Goal: Download file/media

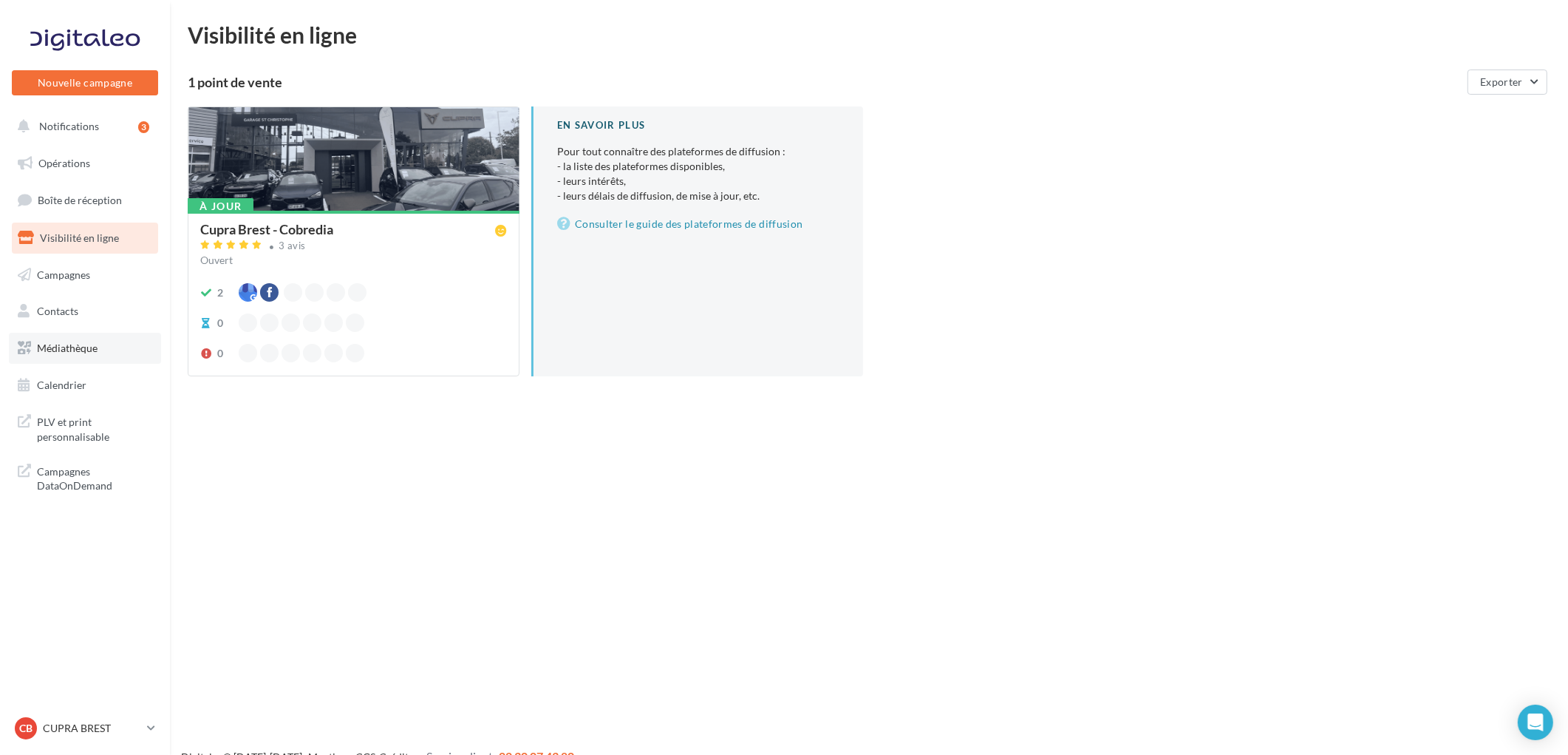
click at [102, 342] on link "Médiathèque" at bounding box center [85, 348] width 152 height 31
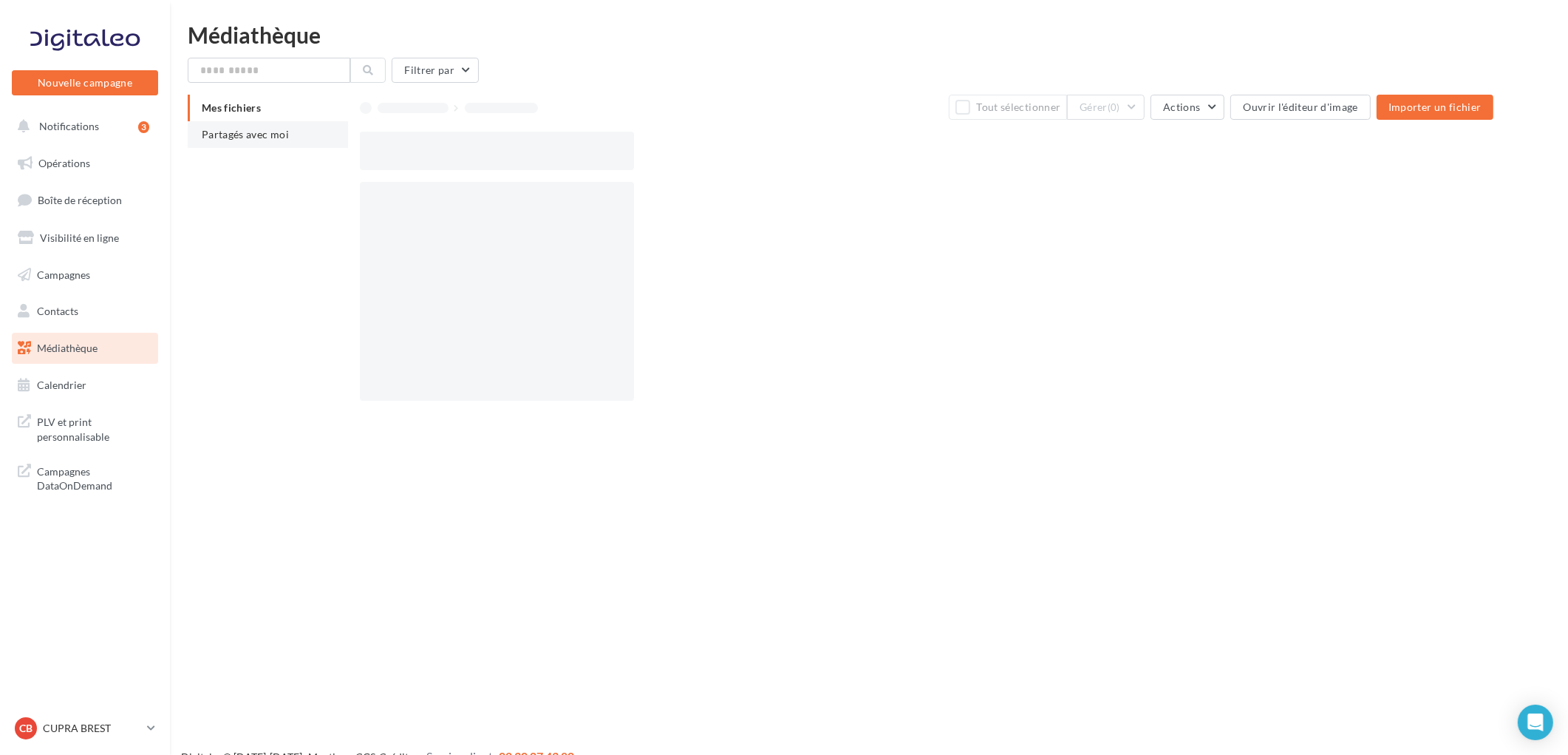
click at [266, 133] on span "Partagés avec moi" at bounding box center [245, 135] width 88 height 13
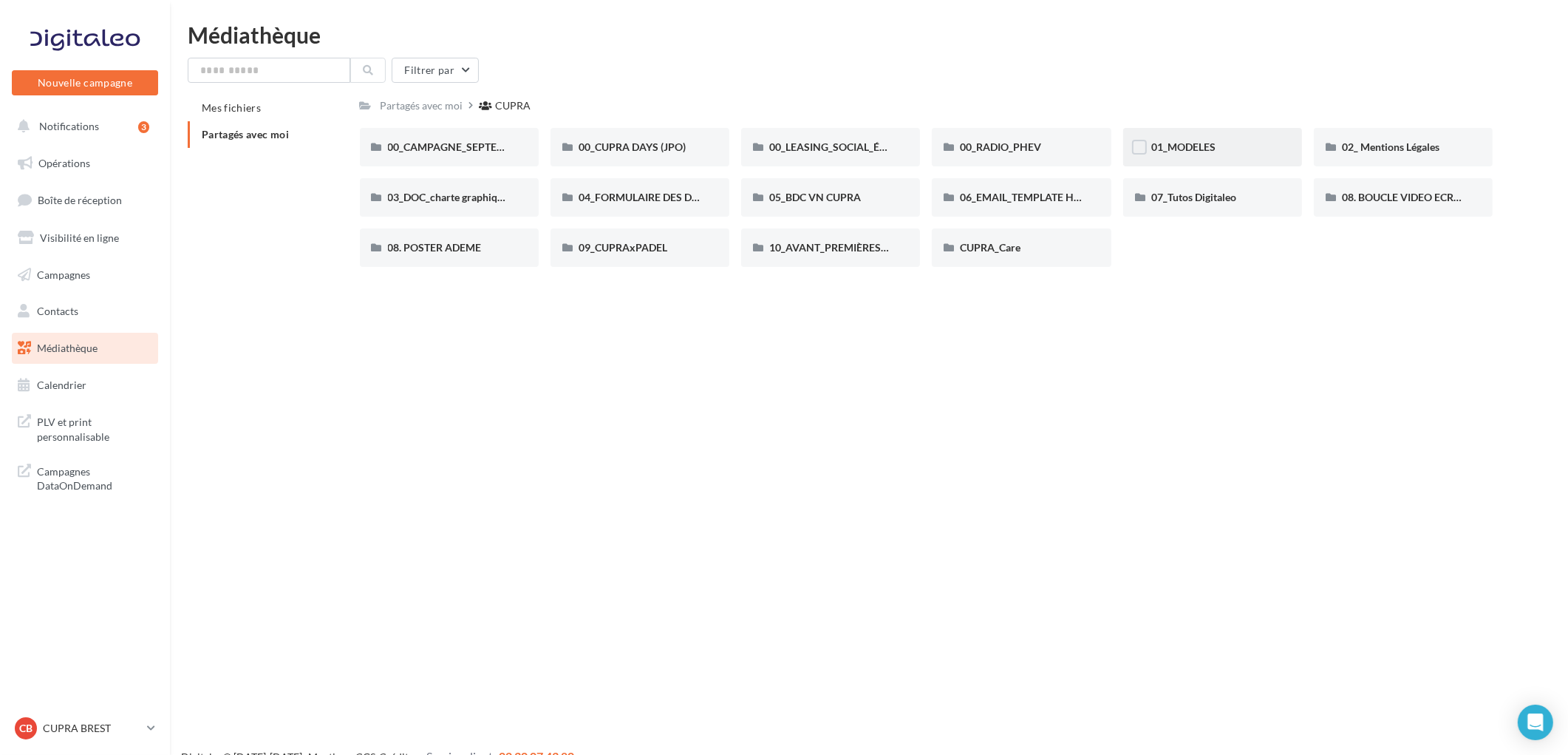
click at [1200, 144] on span "01_MODELES" at bounding box center [1184, 147] width 64 height 13
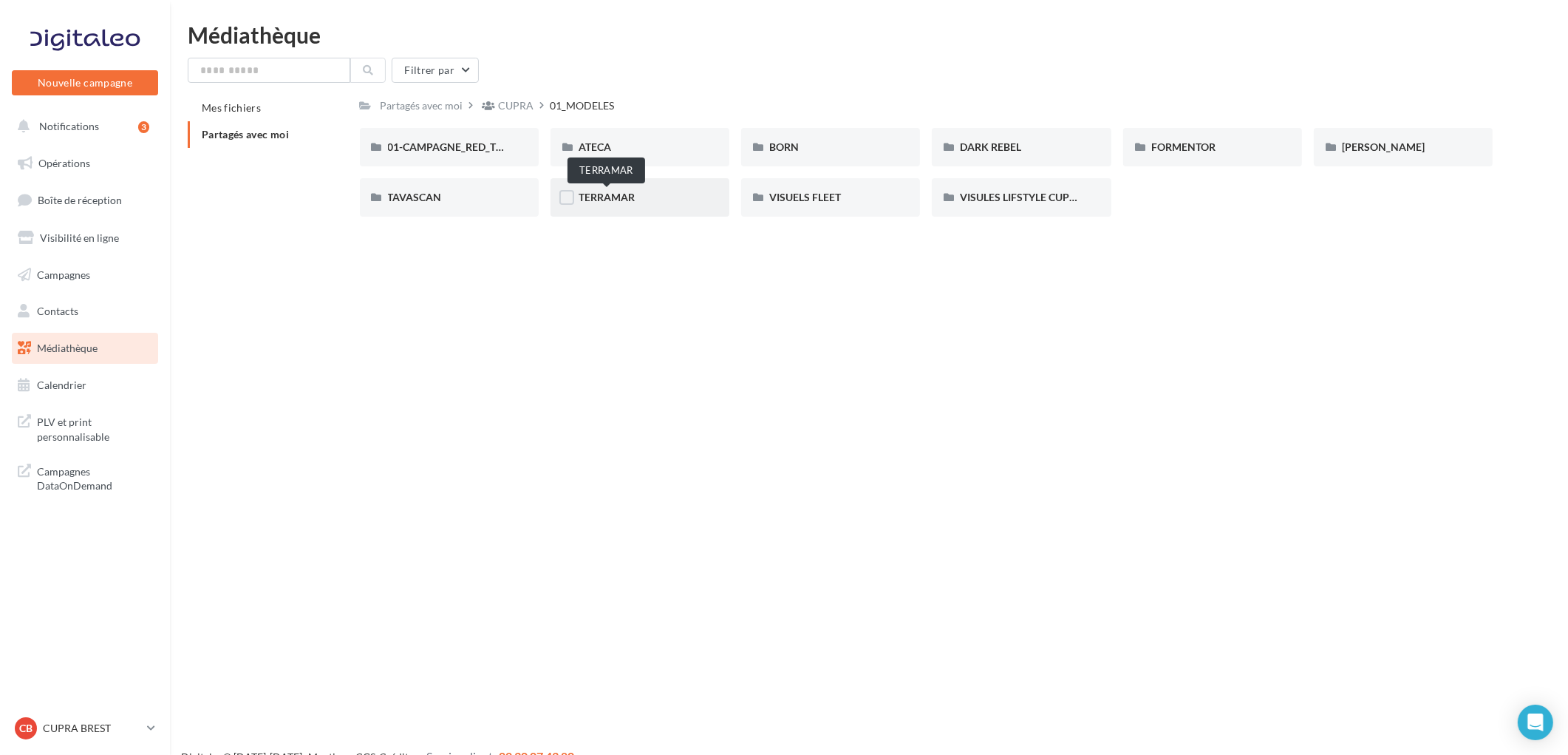
click at [599, 196] on span "TERRAMAR" at bounding box center [606, 197] width 56 height 13
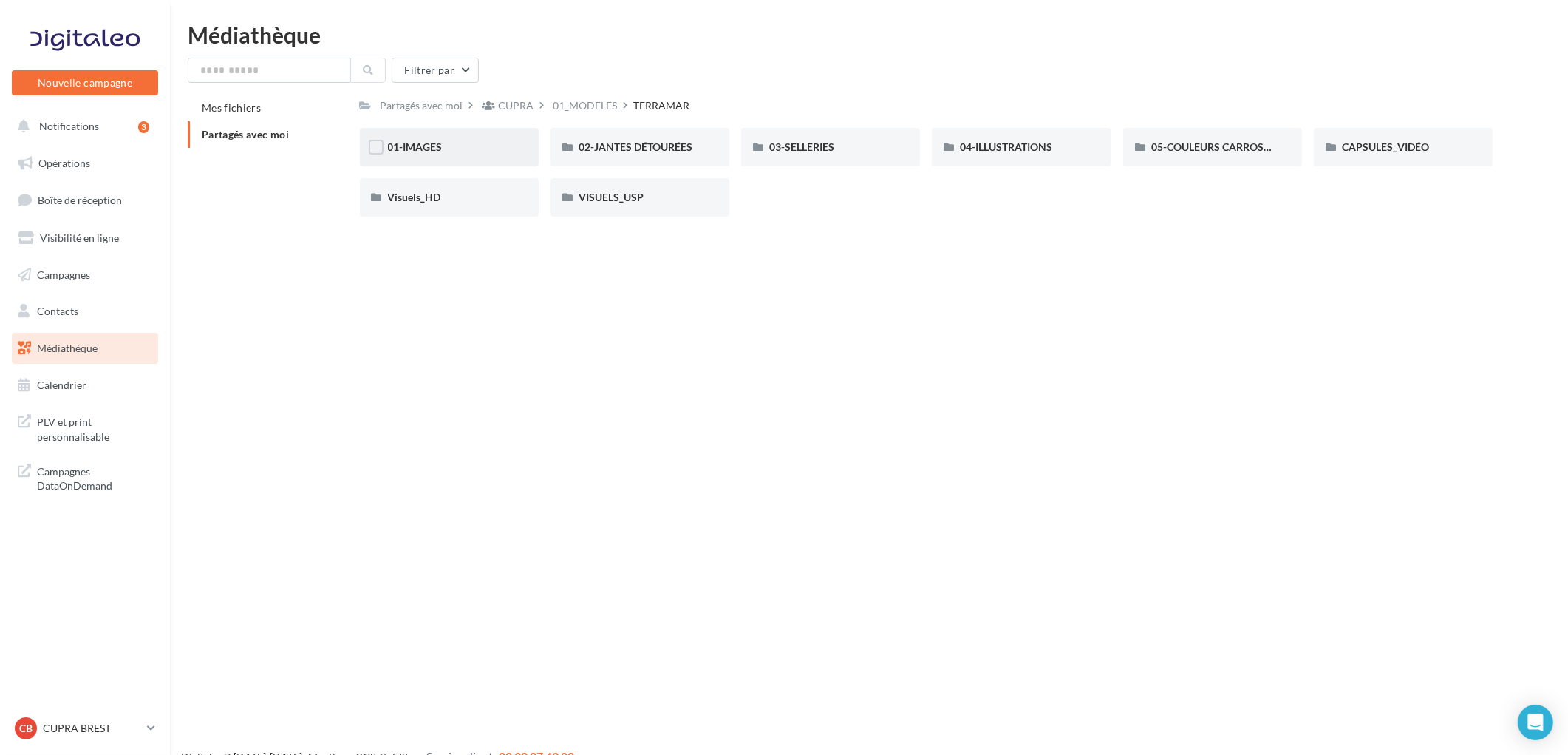
click at [470, 146] on div "01-IMAGES" at bounding box center [449, 147] width 123 height 15
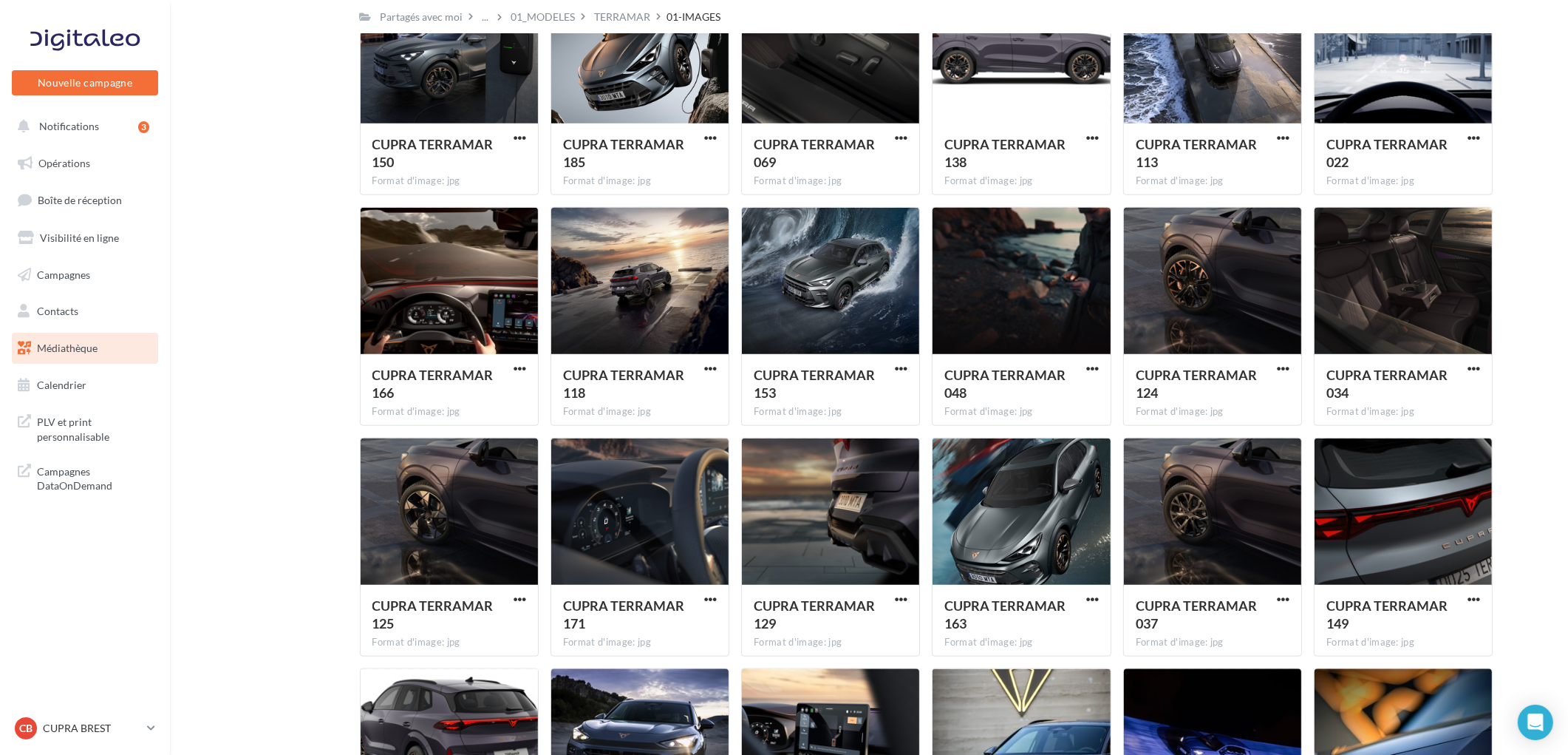
scroll to position [2204, 0]
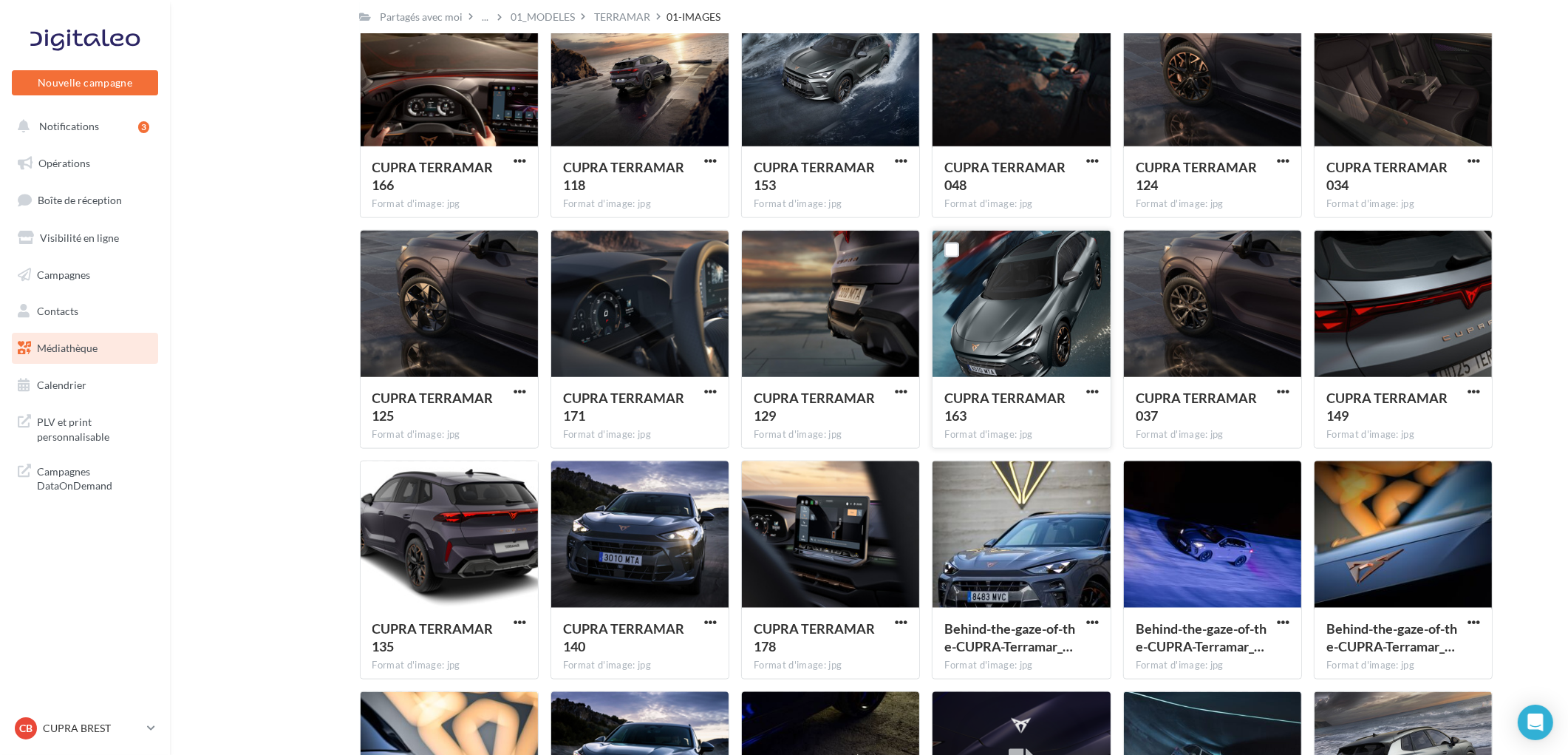
click at [1016, 312] on div at bounding box center [1021, 304] width 177 height 147
click at [1096, 392] on span "button" at bounding box center [1093, 392] width 13 height 13
click at [1011, 424] on button "Télécharger" at bounding box center [1027, 421] width 147 height 39
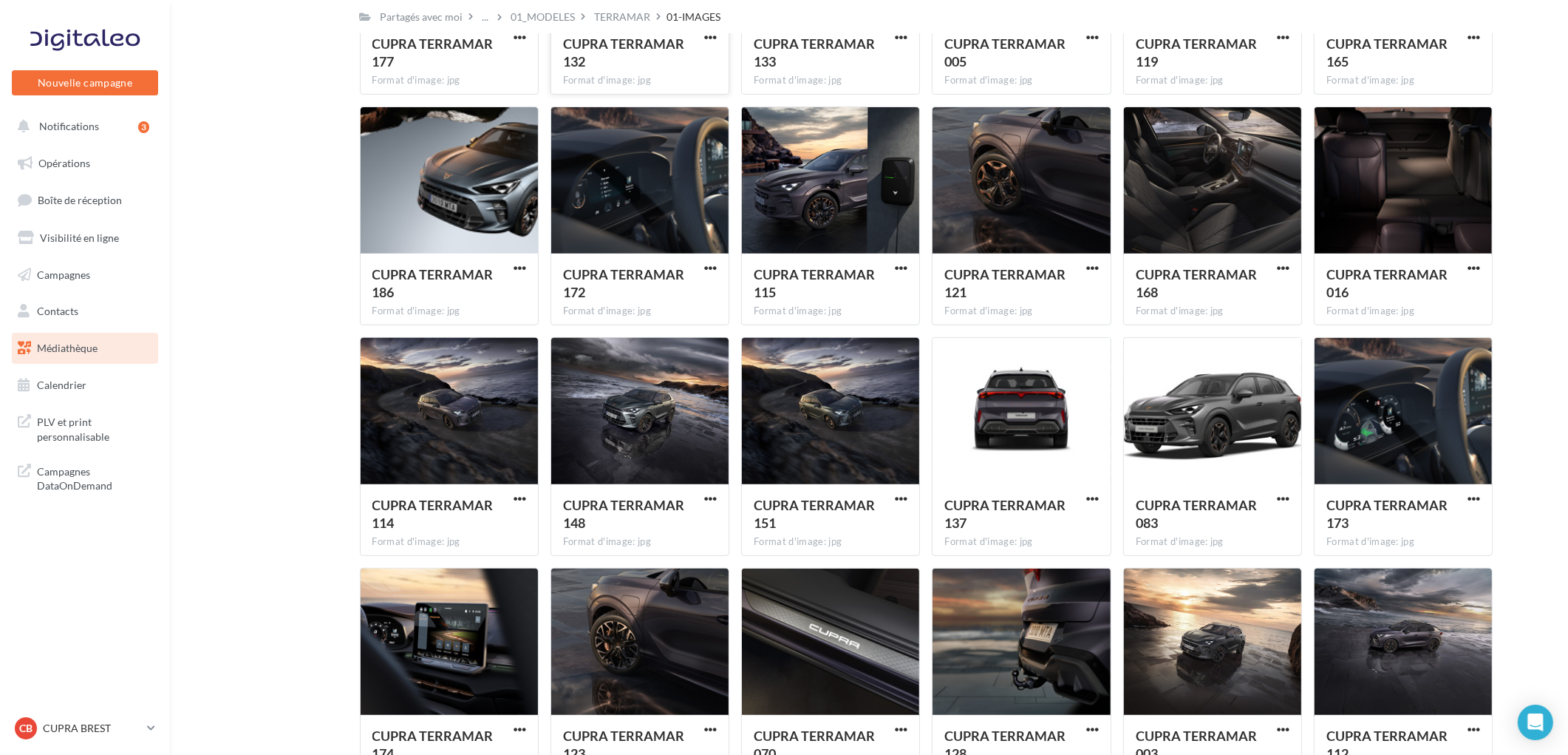
scroll to position [560, 0]
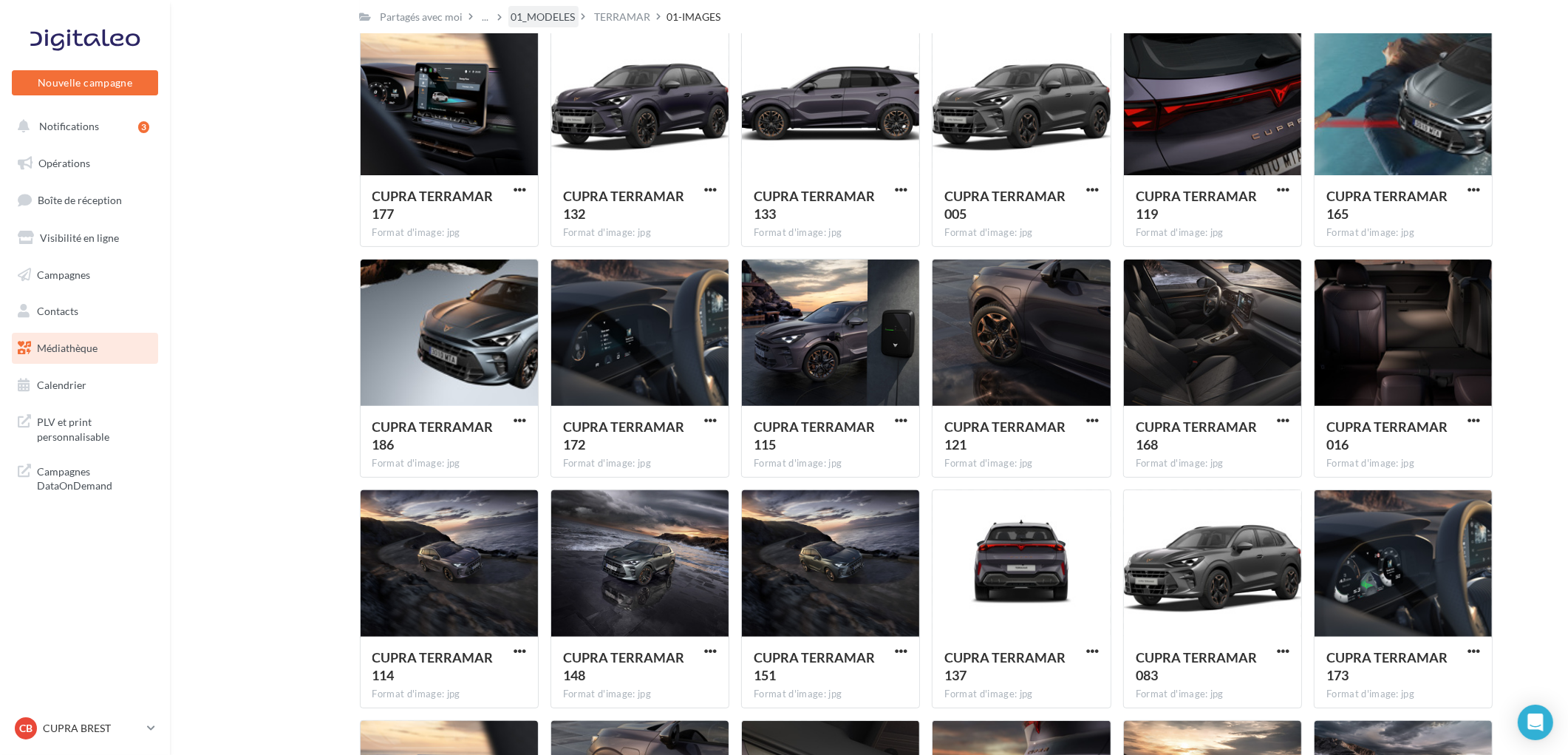
click at [539, 18] on div "01_MODELES" at bounding box center [544, 17] width 64 height 15
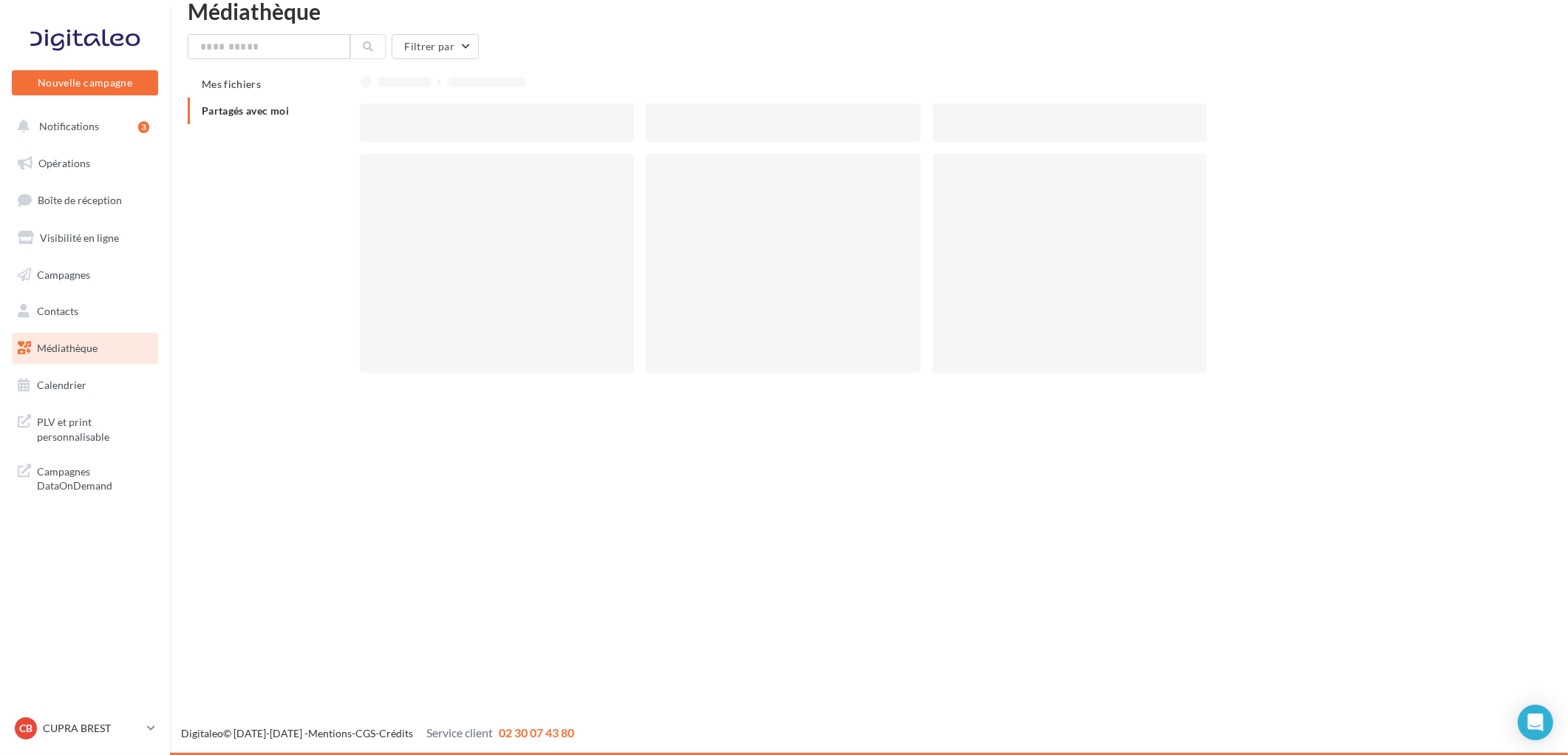
scroll to position [24, 0]
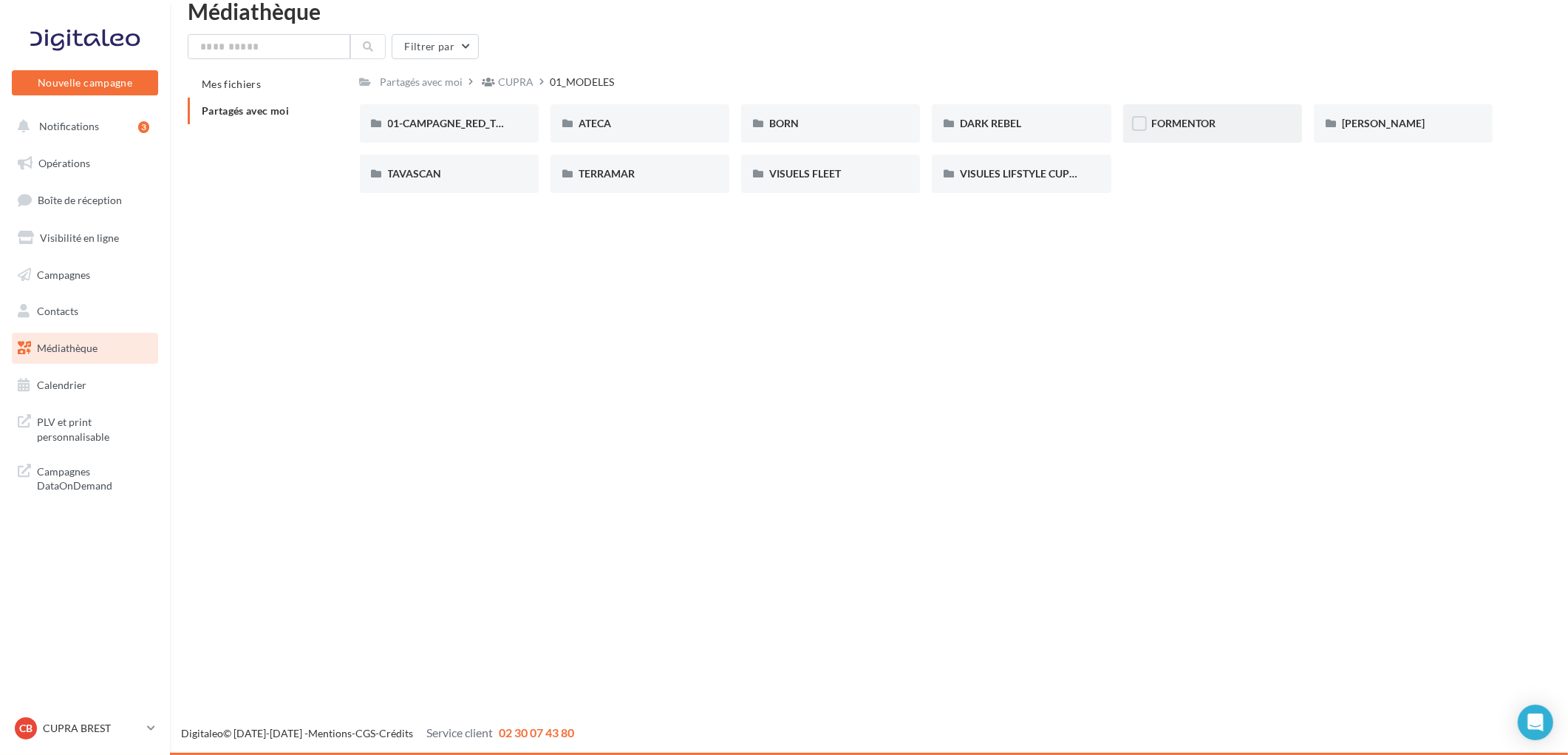
click at [1233, 123] on div "FORMENTOR" at bounding box center [1212, 124] width 123 height 15
click at [424, 118] on span "01-IMAGES" at bounding box center [415, 124] width 54 height 13
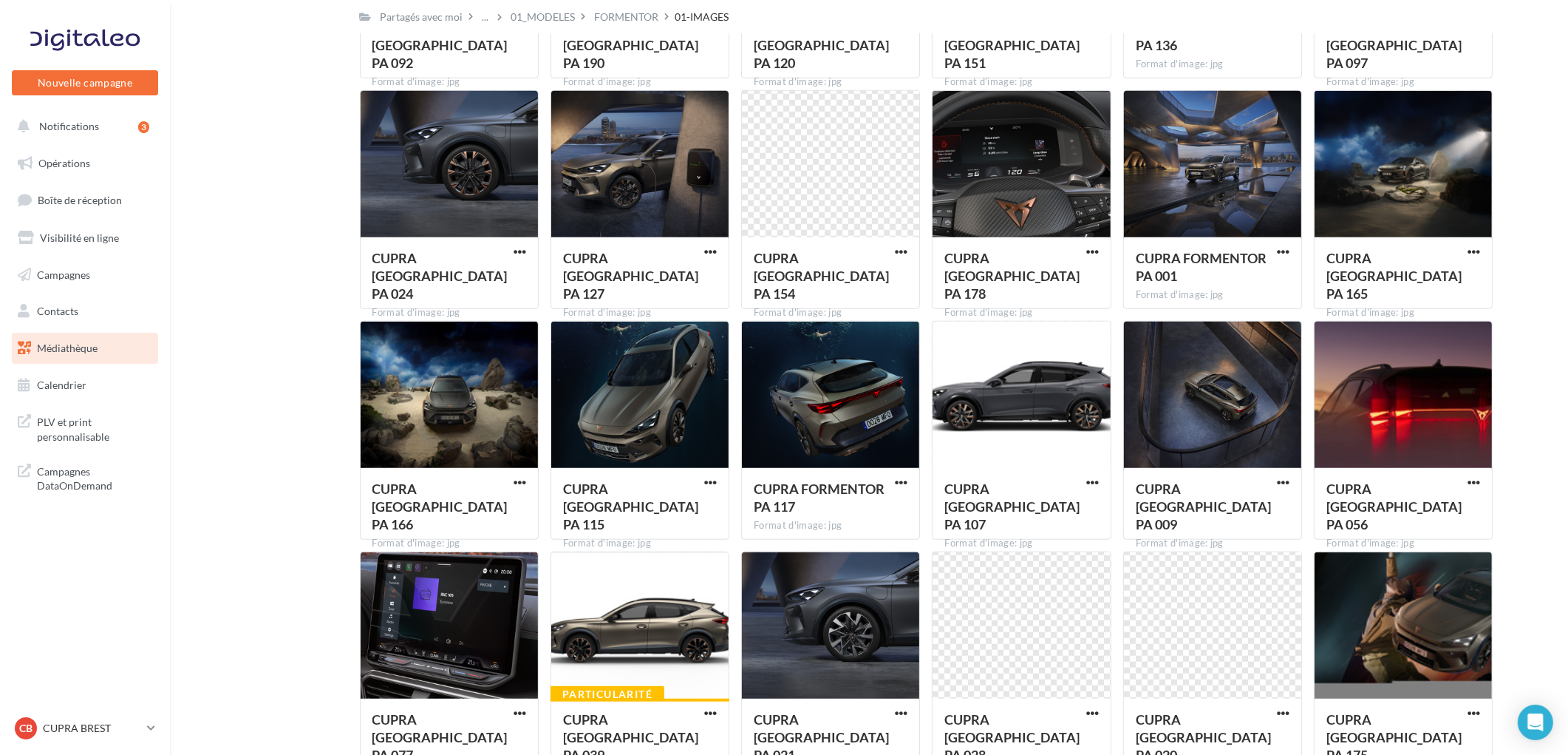
scroll to position [1689, 0]
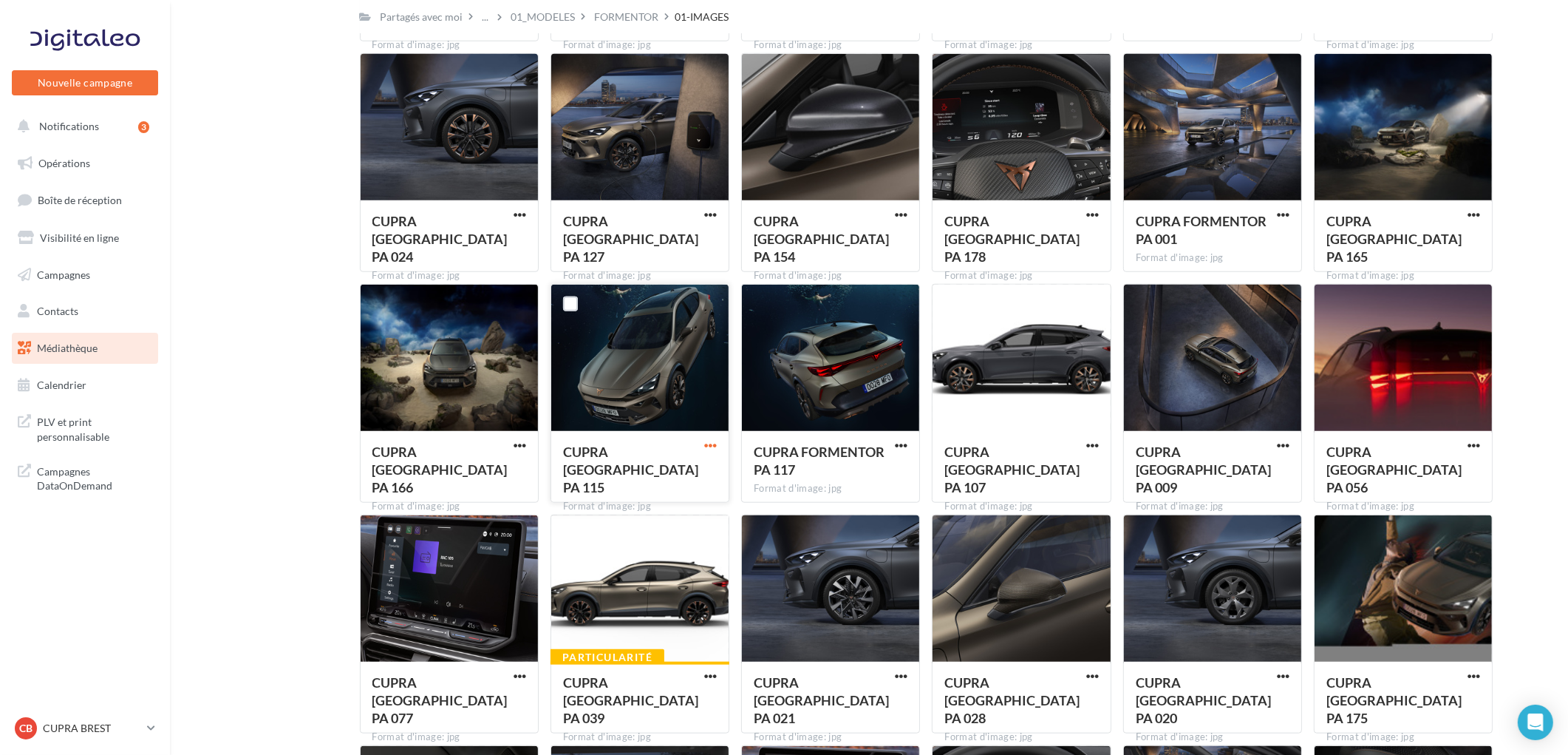
click at [708, 445] on span "button" at bounding box center [710, 445] width 13 height 13
click at [681, 476] on button "Télécharger" at bounding box center [646, 476] width 147 height 39
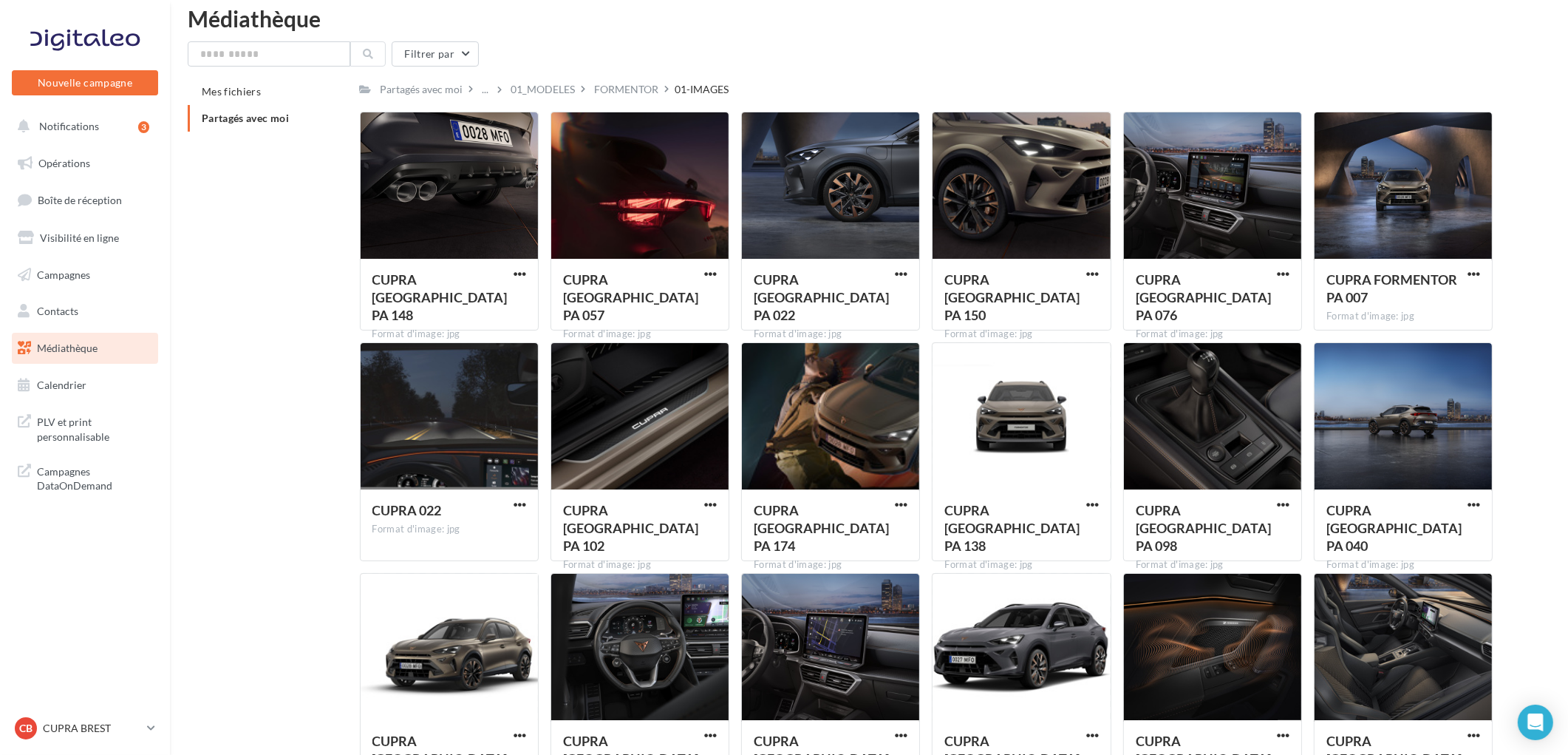
scroll to position [0, 0]
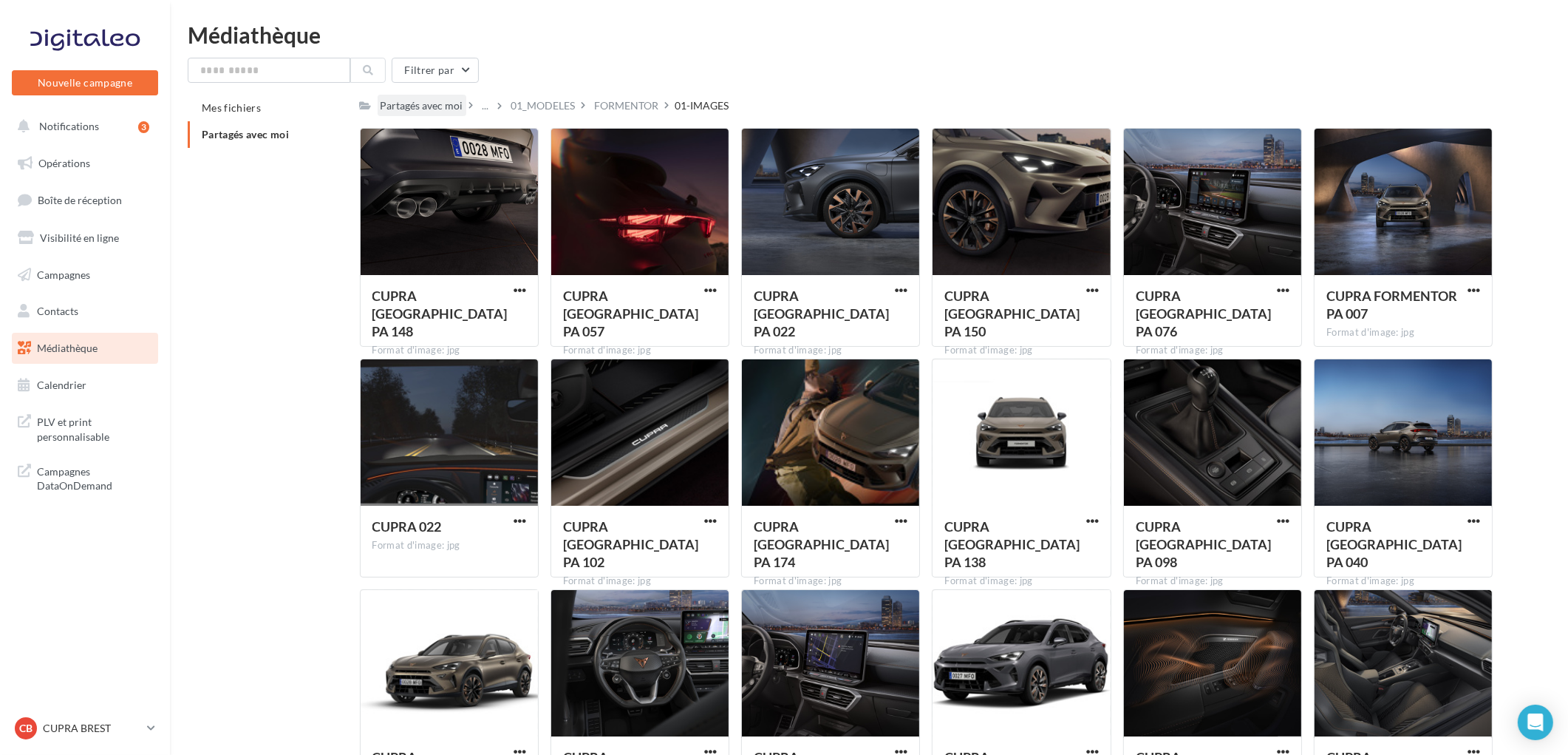
click at [423, 114] on div "Partagés avec moi" at bounding box center [422, 105] width 88 height 21
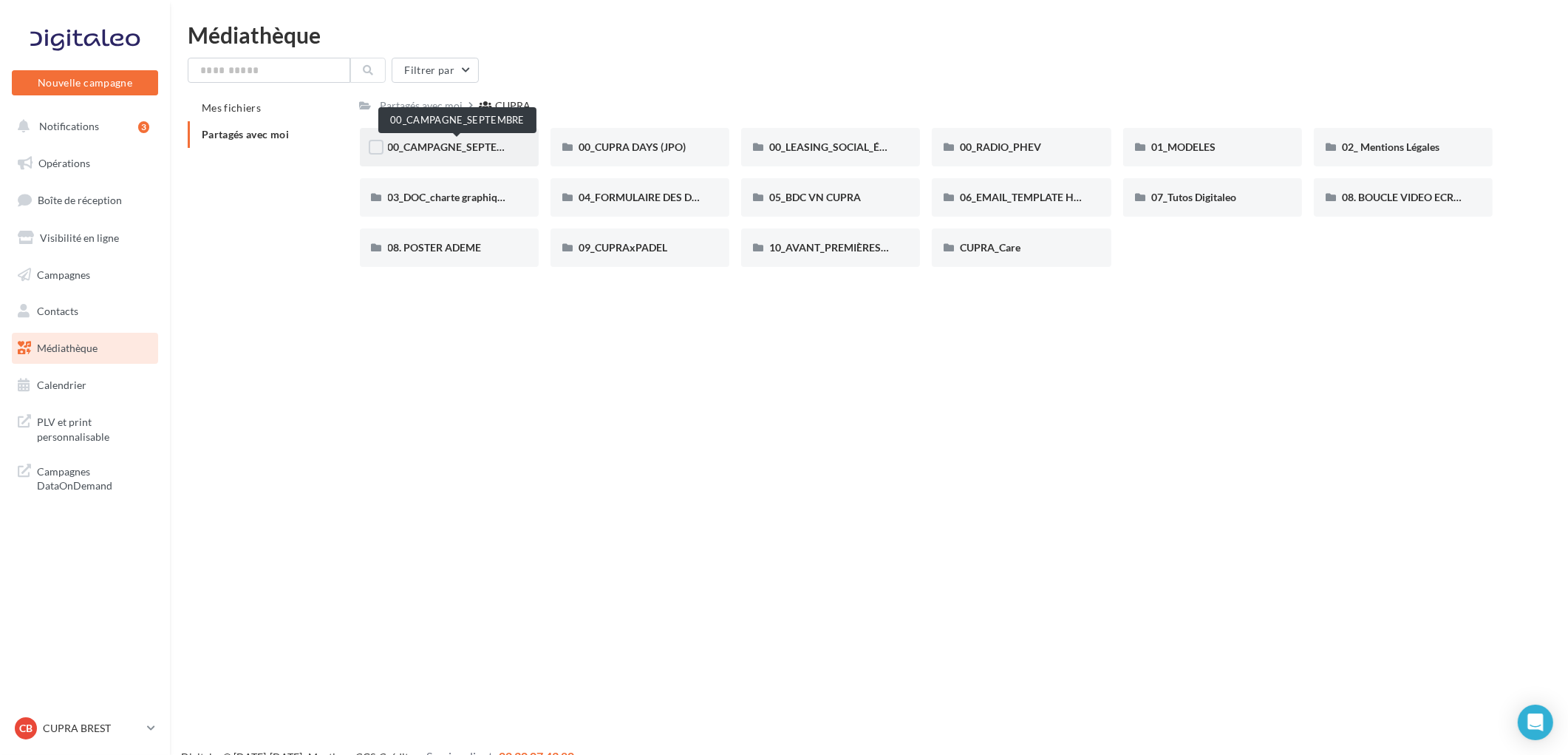
click at [460, 143] on span "00_CAMPAGNE_SEPTEMBRE" at bounding box center [457, 147] width 138 height 13
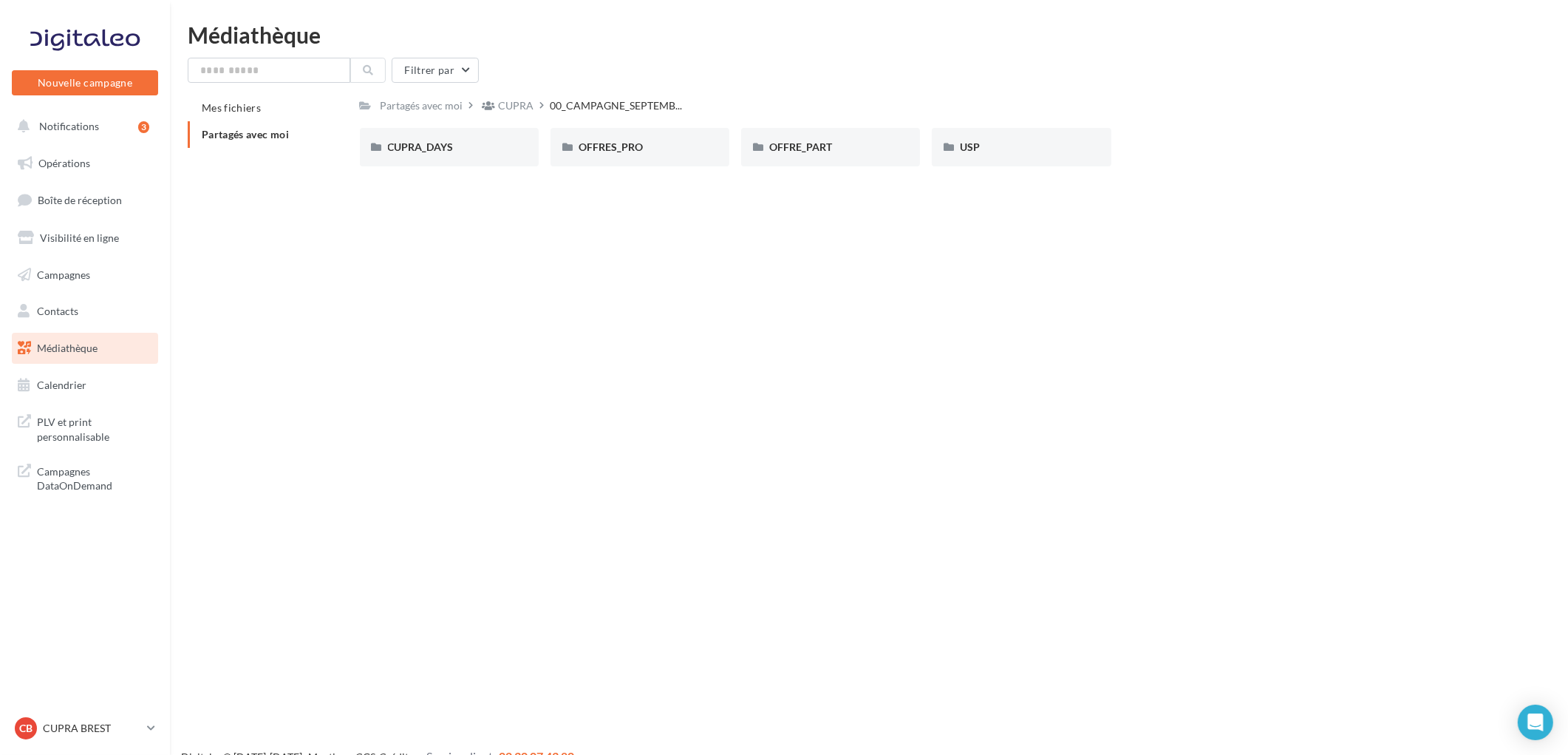
click at [460, 143] on div "CUPRA_DAYS" at bounding box center [449, 147] width 123 height 15
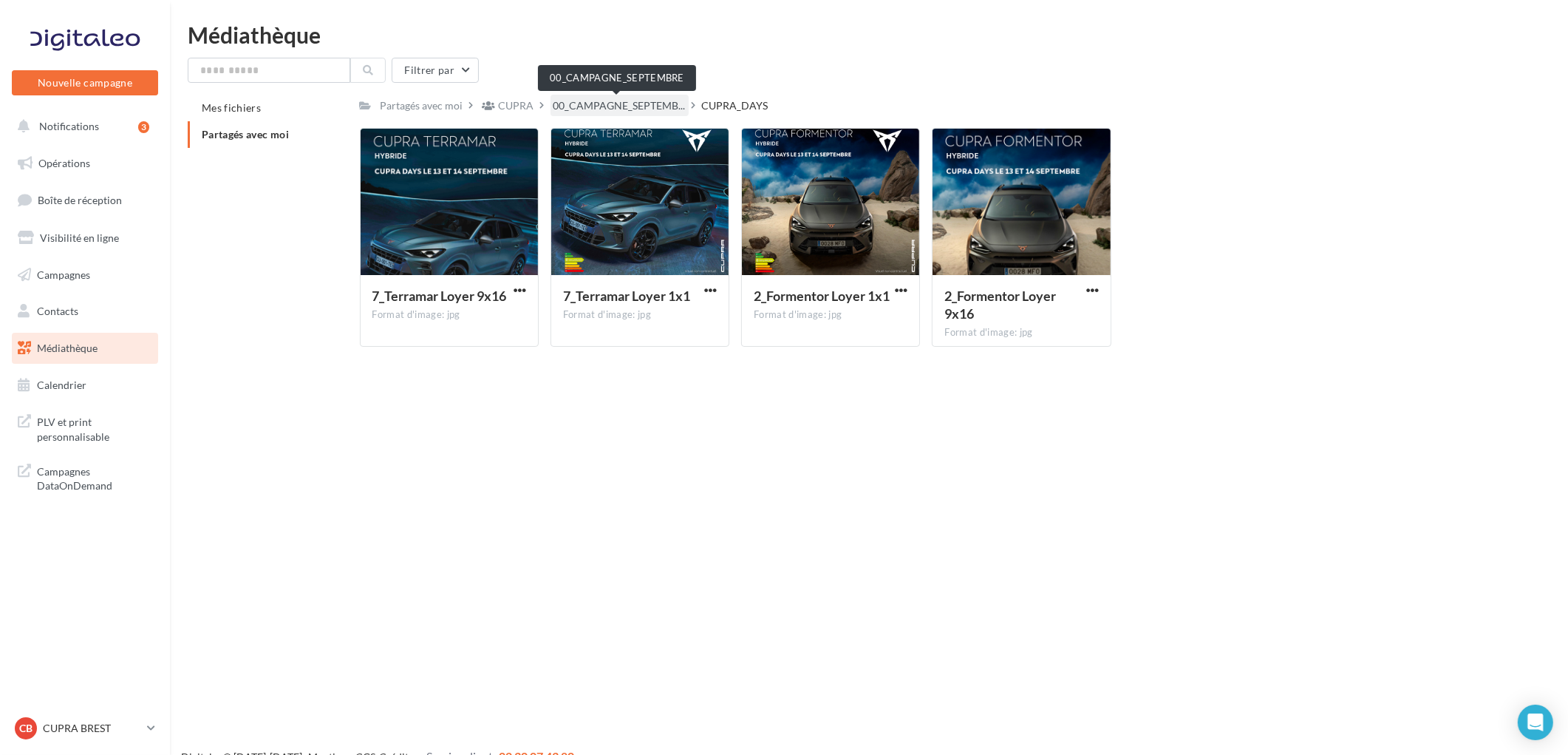
click at [585, 112] on span "00_CAMPAGNE_SEPTEMB..." at bounding box center [620, 106] width 133 height 15
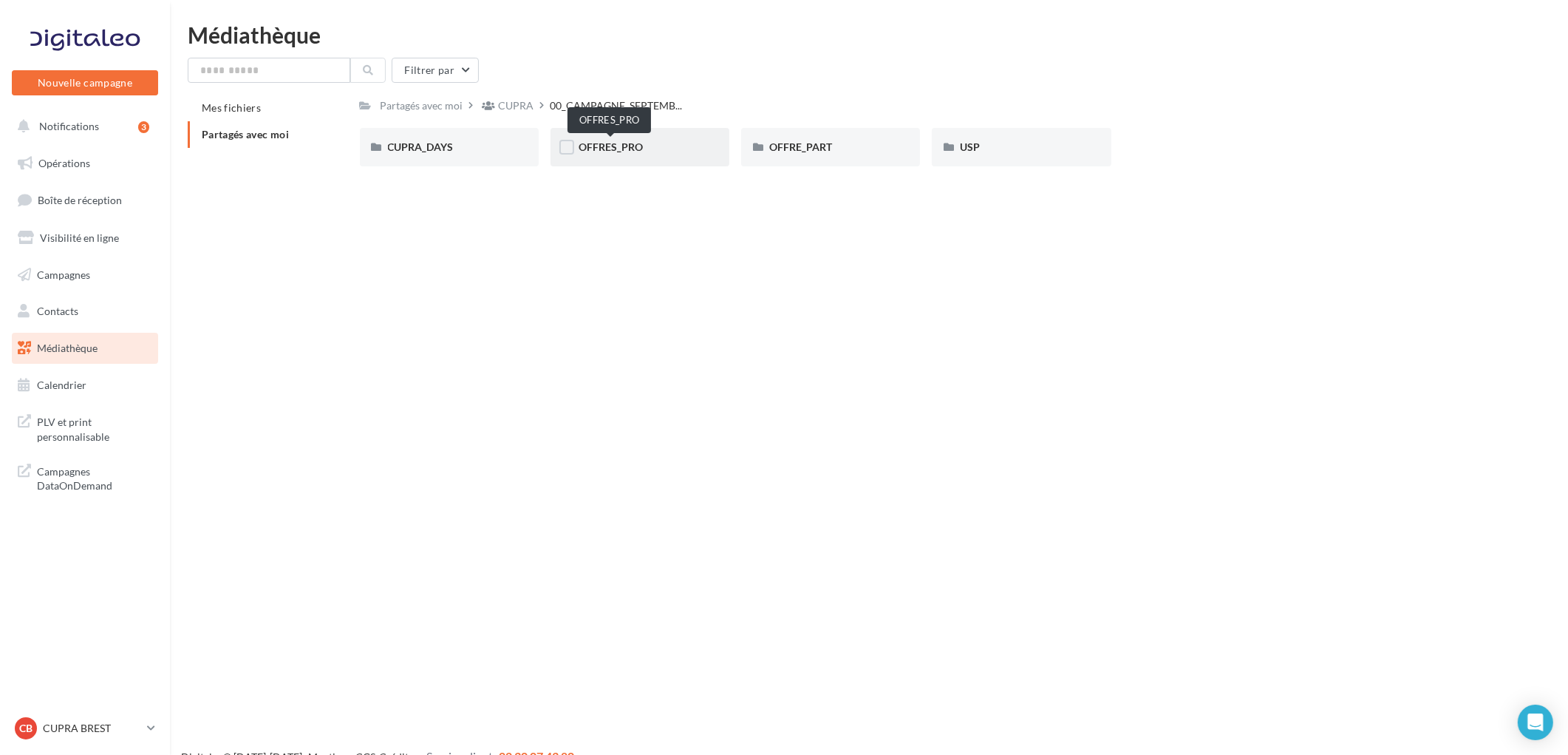
click at [595, 146] on span "OFFRES_PRO" at bounding box center [611, 147] width 64 height 13
click at [595, 146] on span "FORMENTOR" at bounding box center [611, 147] width 64 height 13
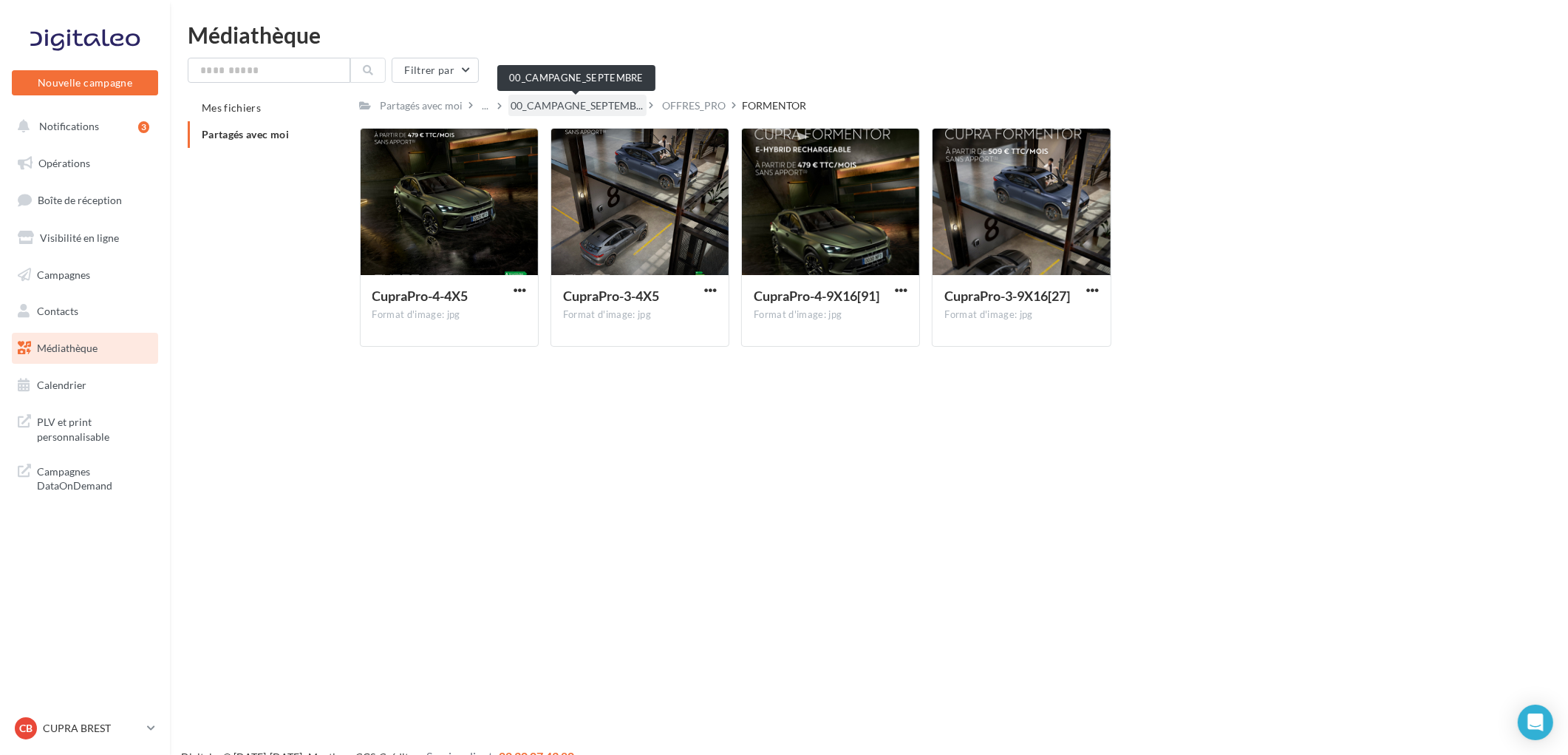
click at [572, 110] on span "00_CAMPAGNE_SEPTEMB..." at bounding box center [578, 106] width 133 height 15
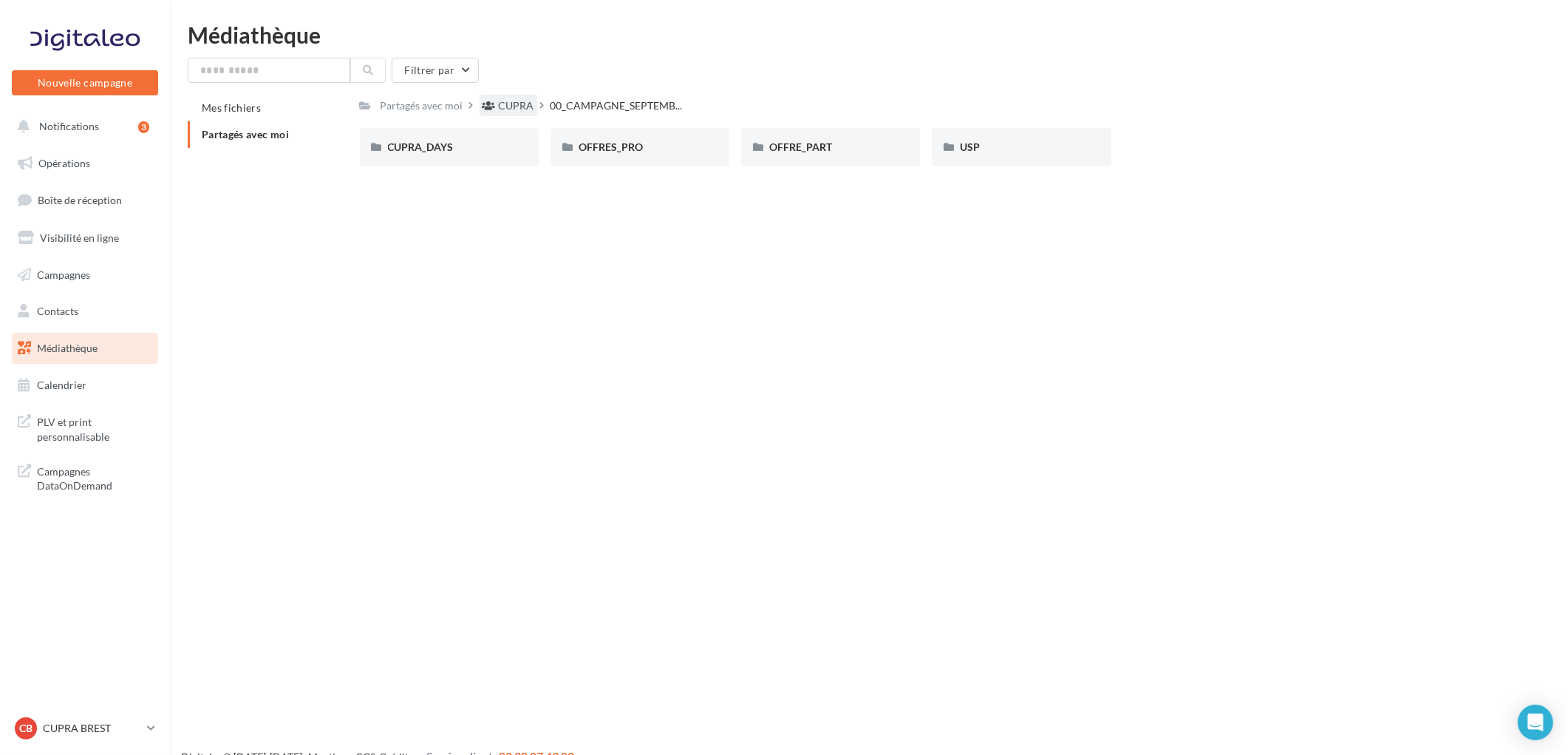
click at [509, 104] on div "CUPRA" at bounding box center [516, 106] width 35 height 15
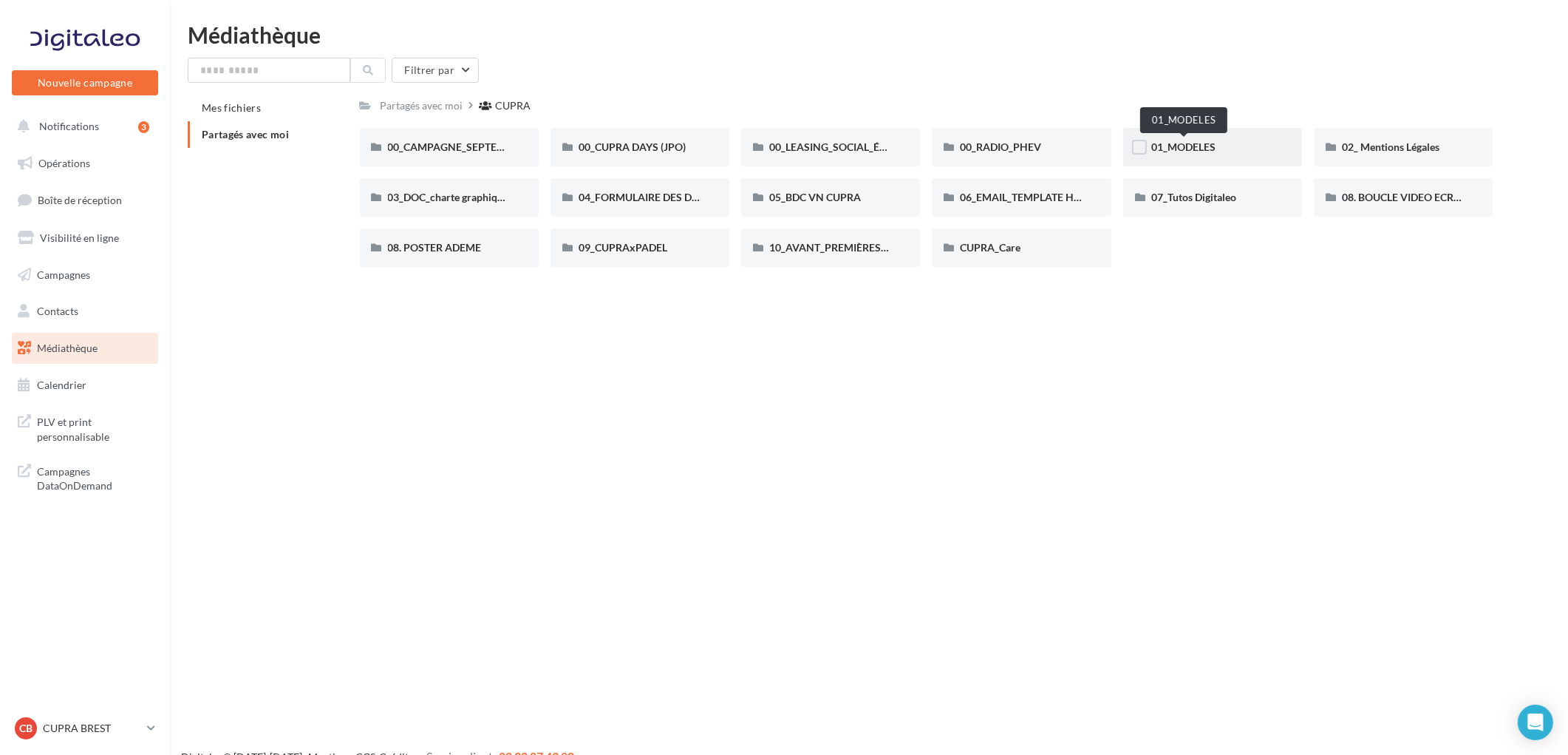
click at [1207, 143] on span "01_MODELES" at bounding box center [1184, 147] width 64 height 13
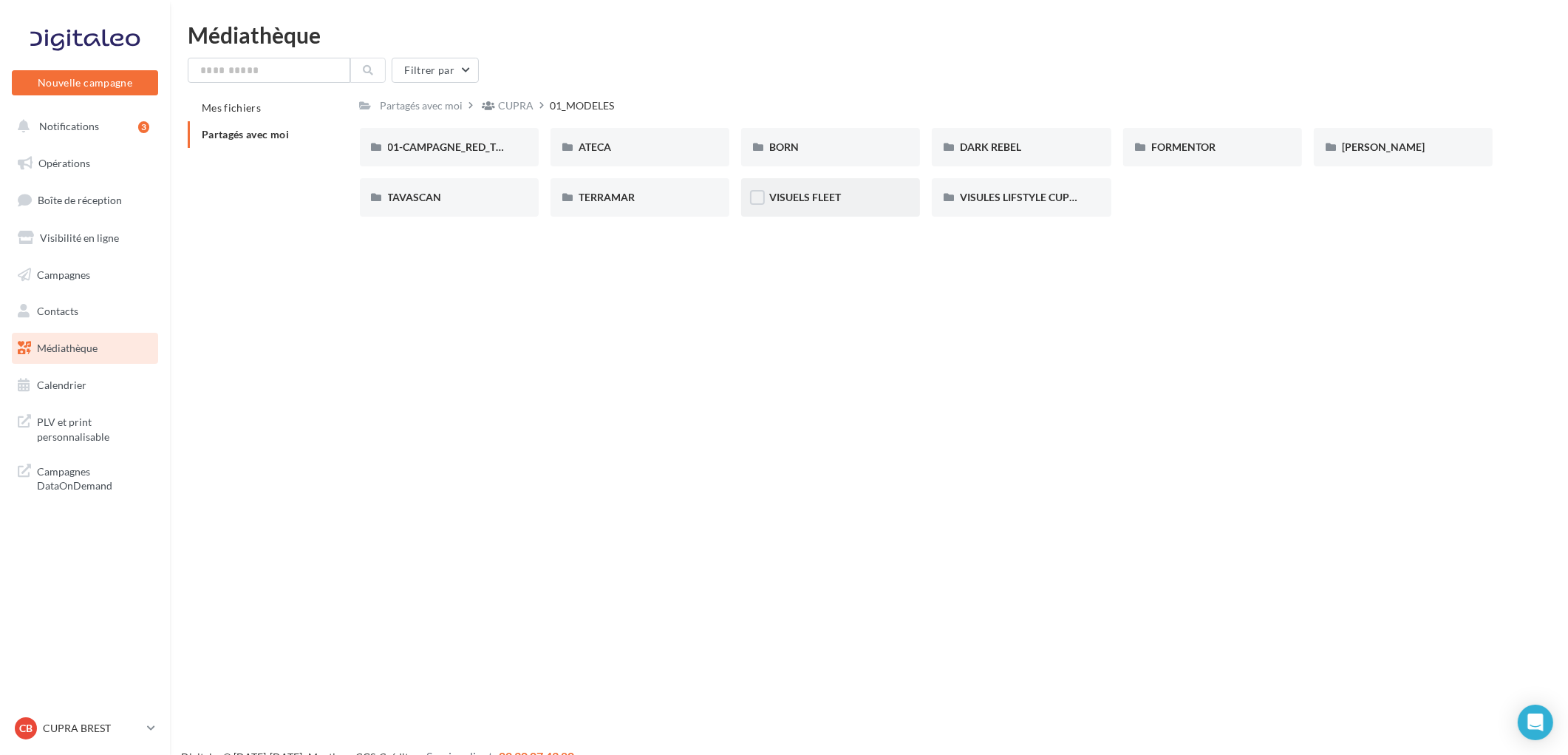
click at [842, 207] on div "VISUELS FLEET" at bounding box center [830, 197] width 179 height 39
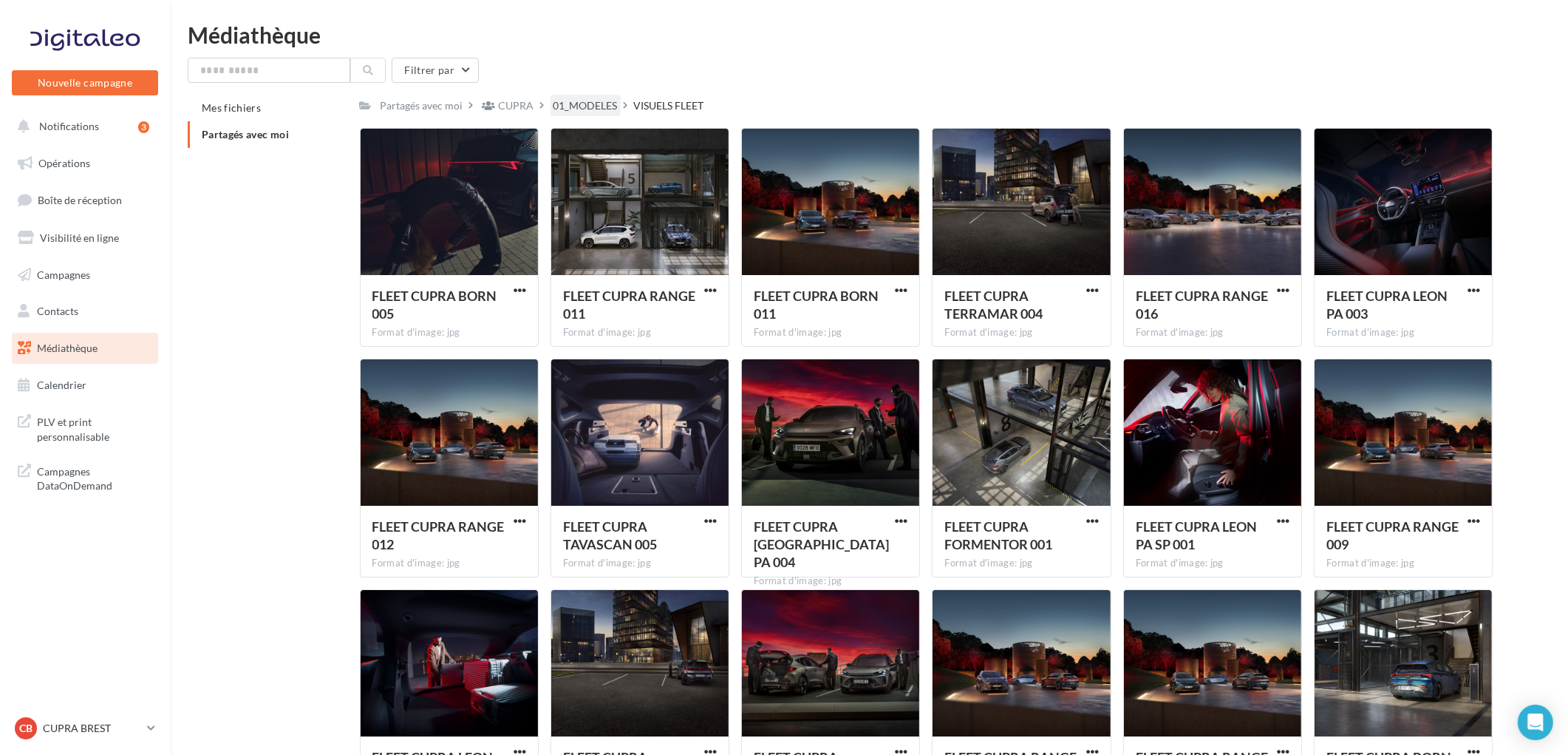
click at [571, 104] on div "01_MODELES" at bounding box center [586, 106] width 64 height 15
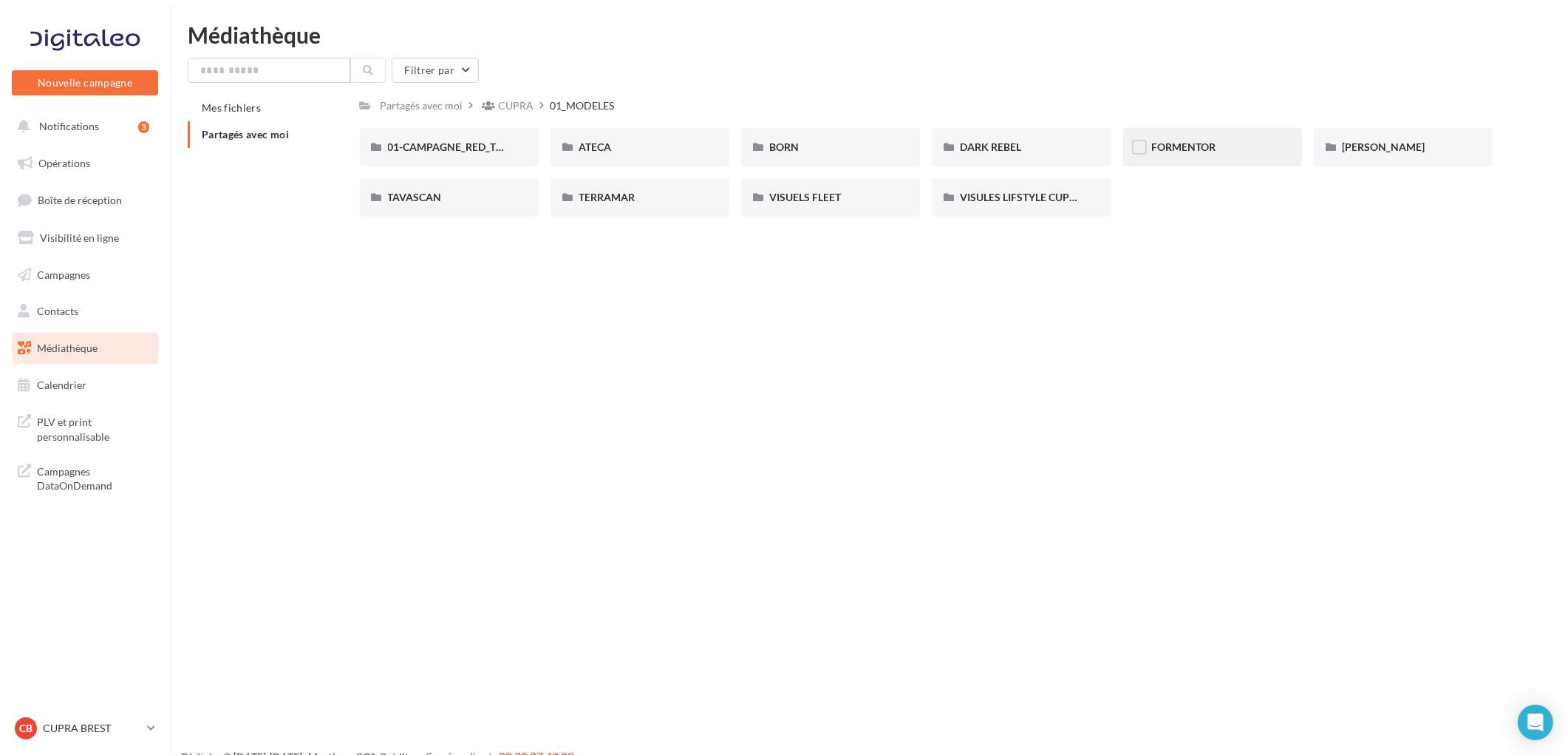
click at [1184, 136] on div "FORMENTOR" at bounding box center [1212, 147] width 179 height 39
click at [464, 146] on div "01-IMAGES" at bounding box center [449, 147] width 123 height 15
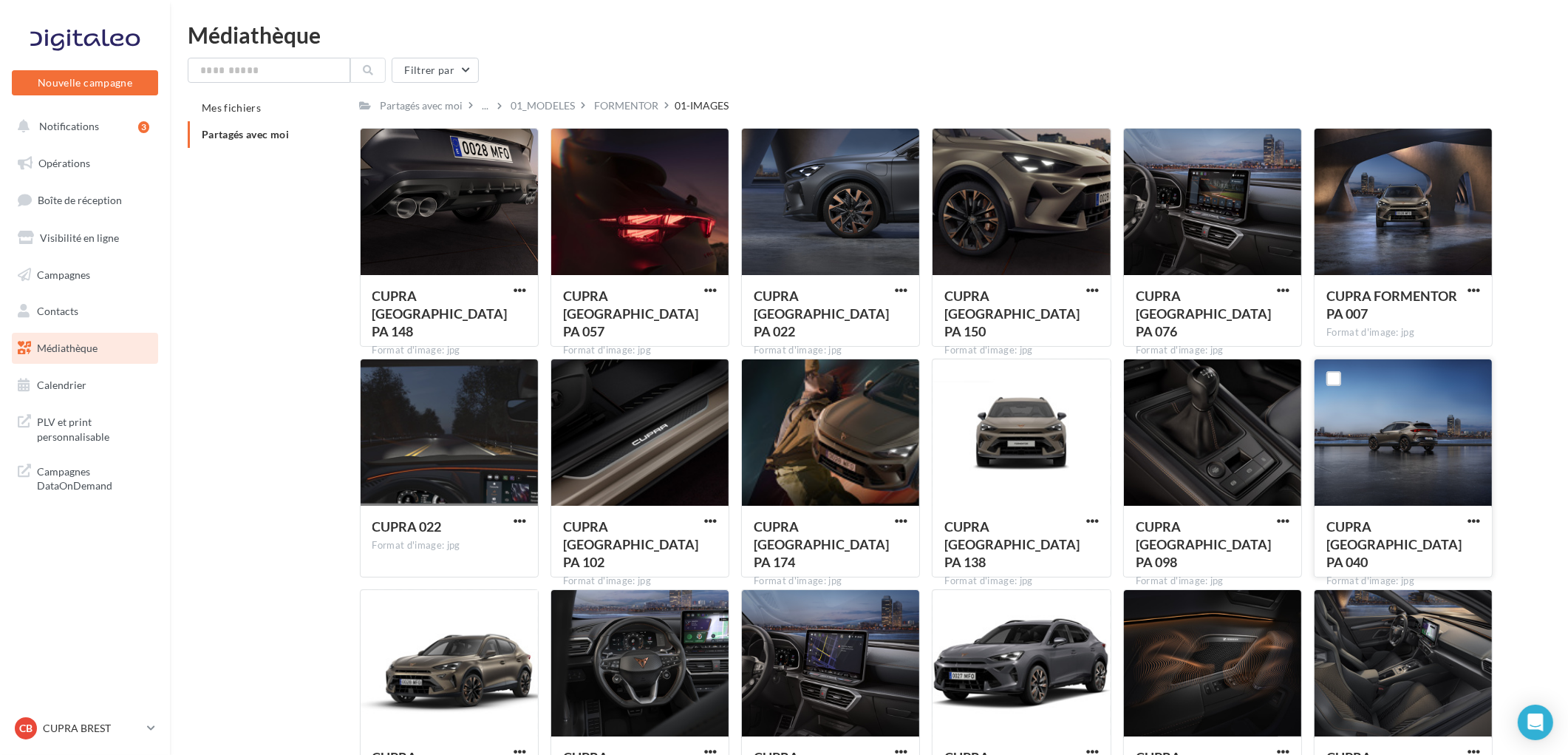
click at [1443, 440] on div at bounding box center [1403, 433] width 177 height 147
click at [1479, 285] on span "button" at bounding box center [1474, 290] width 13 height 13
click at [1431, 319] on button "Télécharger" at bounding box center [1409, 320] width 147 height 39
click at [614, 112] on div "FORMENTOR" at bounding box center [627, 106] width 64 height 15
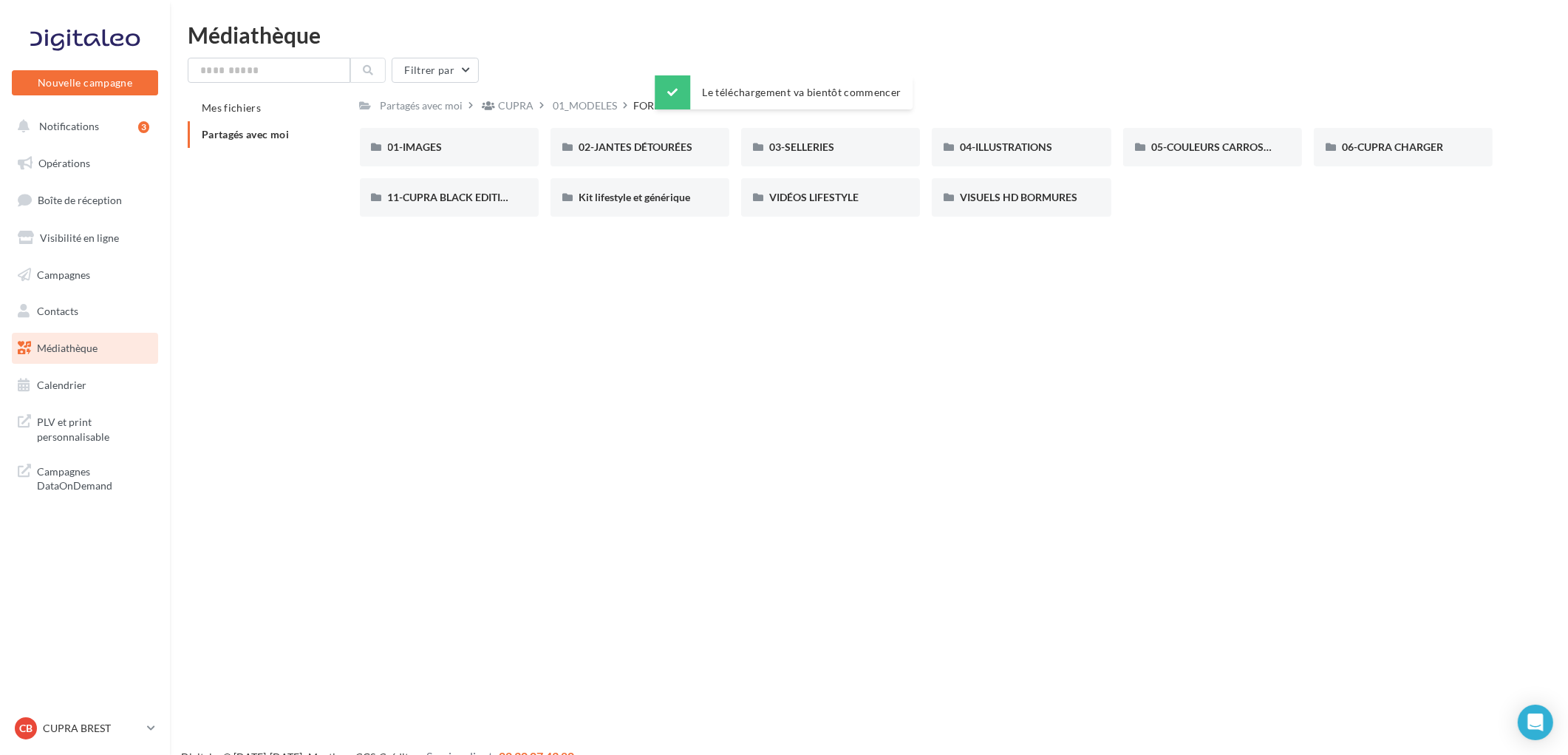
click at [592, 106] on div "01_MODELES" at bounding box center [586, 106] width 64 height 15
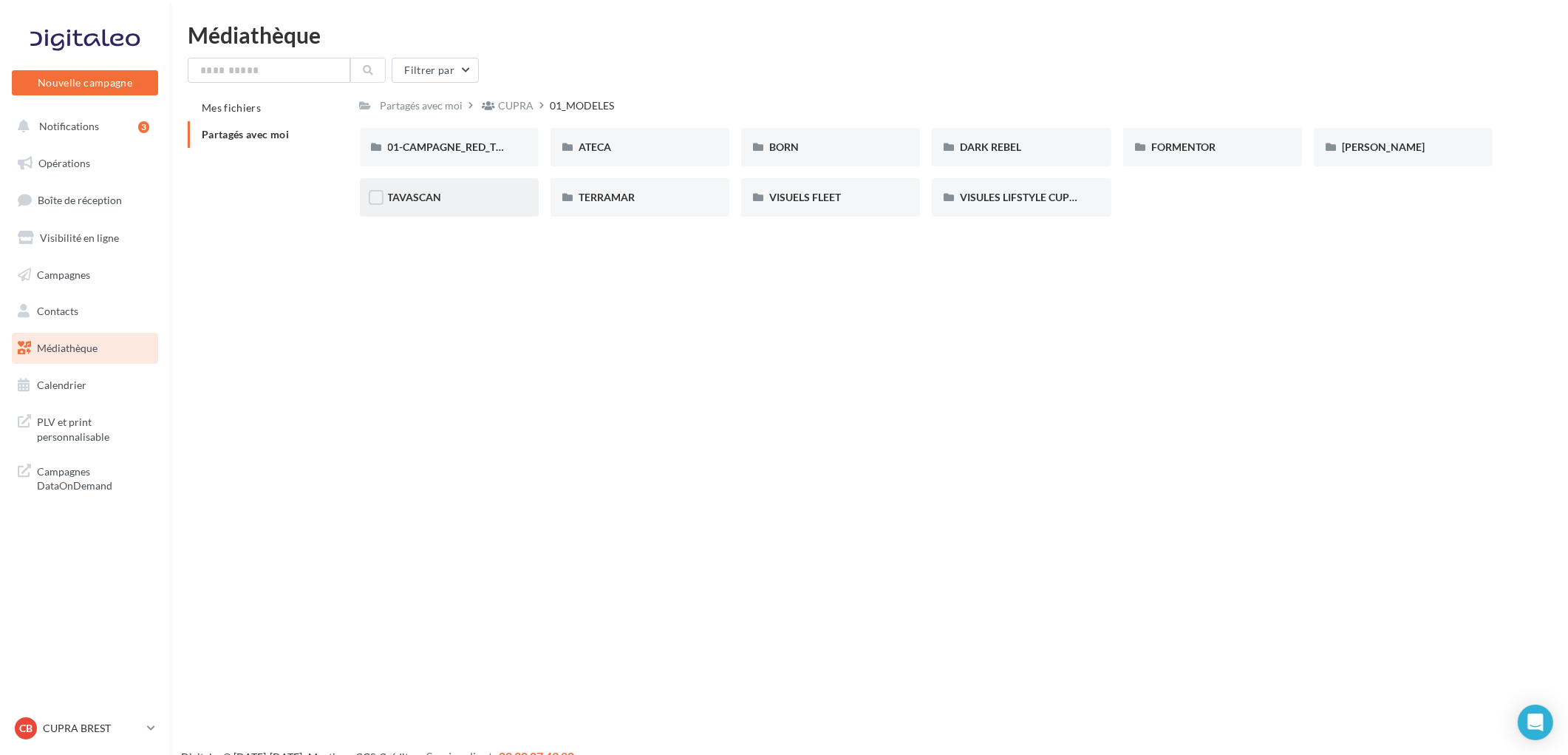
click at [488, 196] on div "TAVASCAN" at bounding box center [449, 197] width 123 height 15
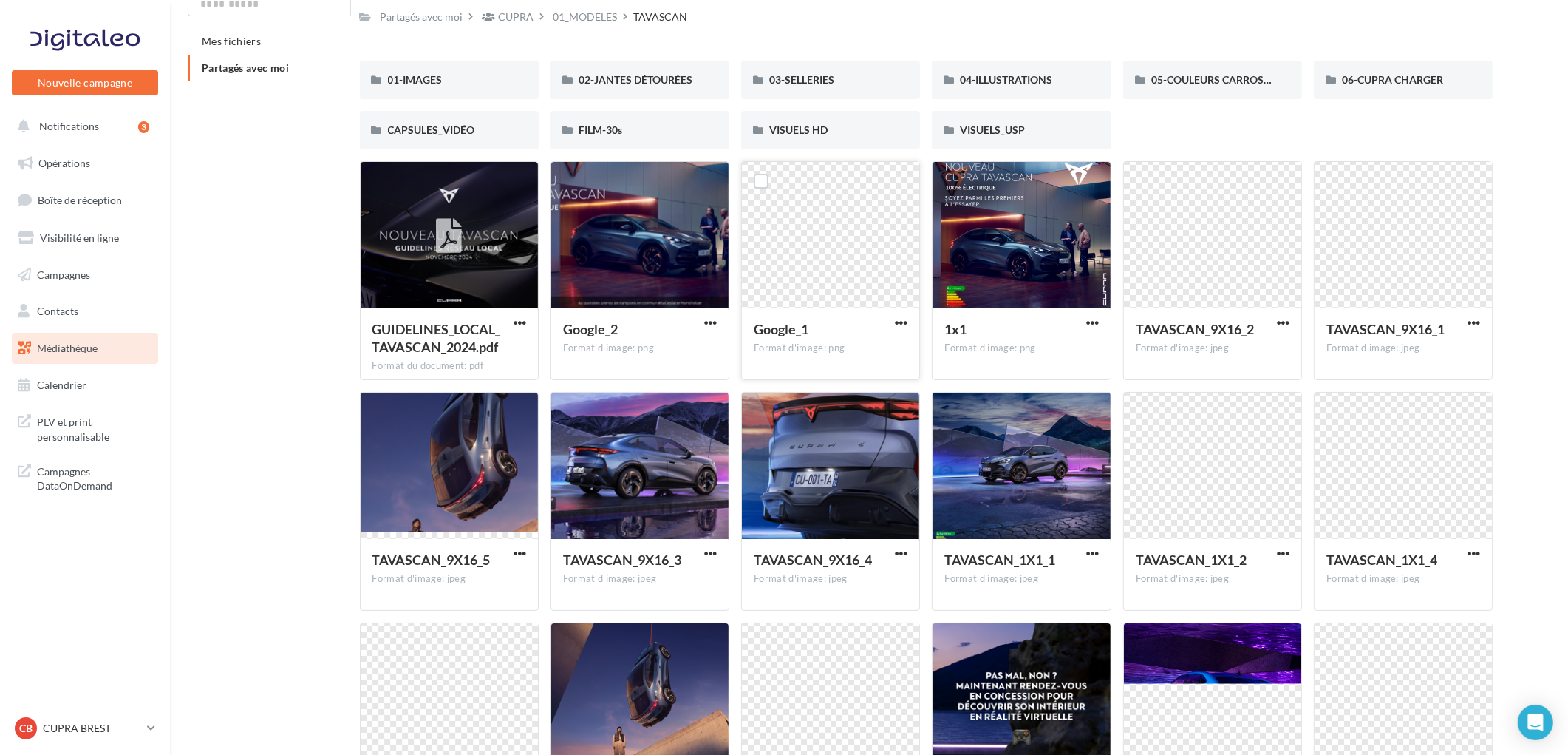
scroll to position [230, 0]
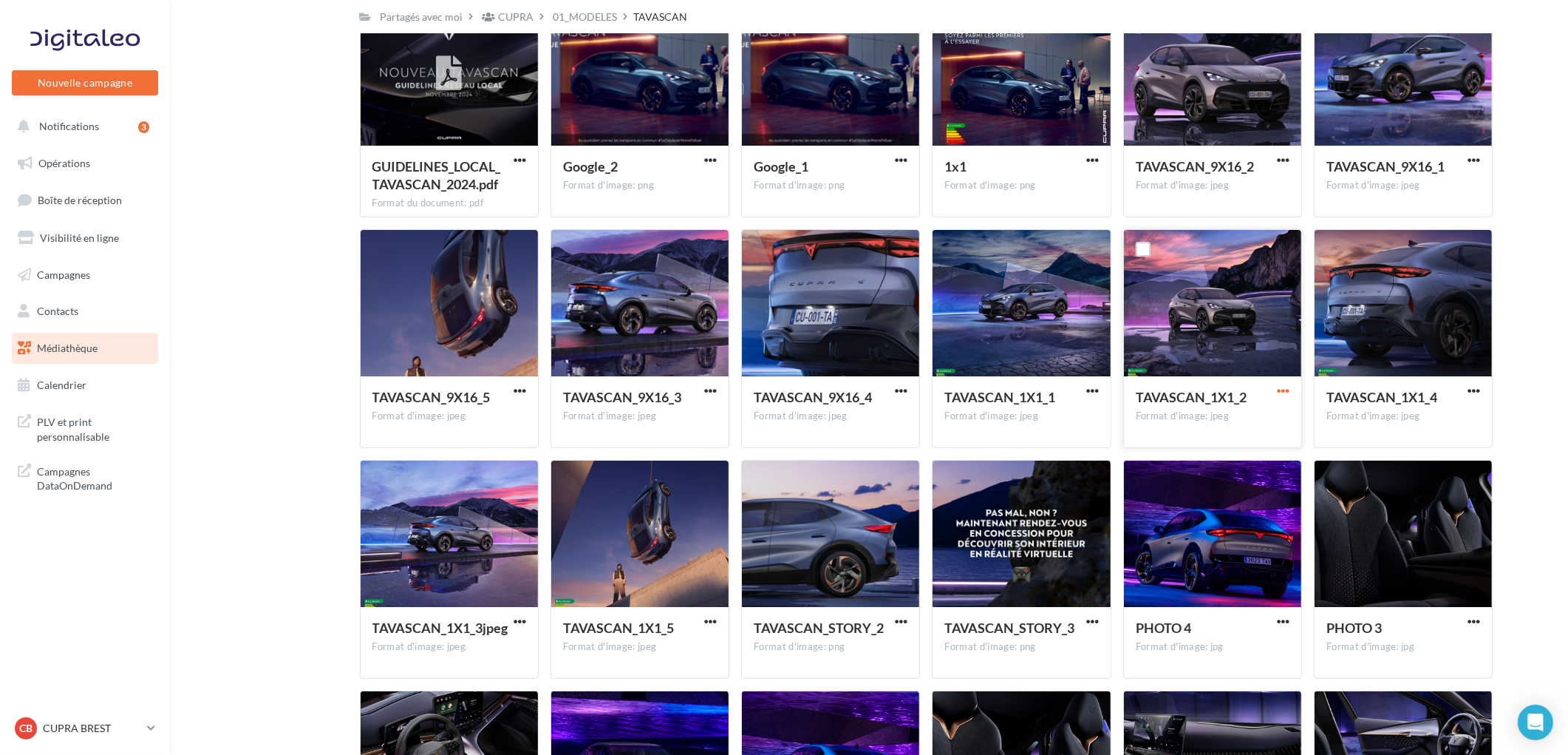
click at [1281, 386] on span "button" at bounding box center [1283, 391] width 13 height 13
click at [1261, 422] on button "Télécharger" at bounding box center [1218, 420] width 147 height 39
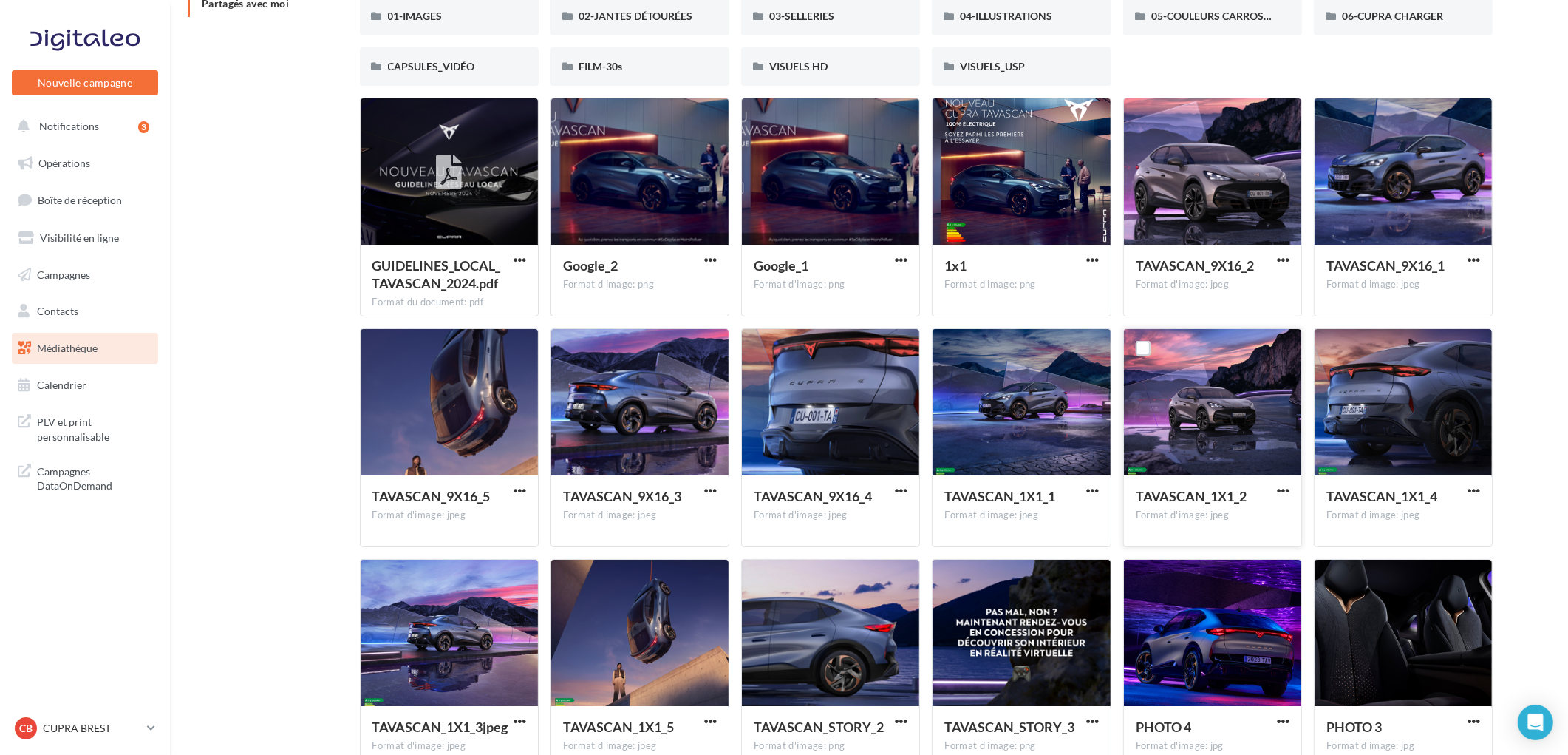
scroll to position [65, 0]
